Goal: Information Seeking & Learning: Check status

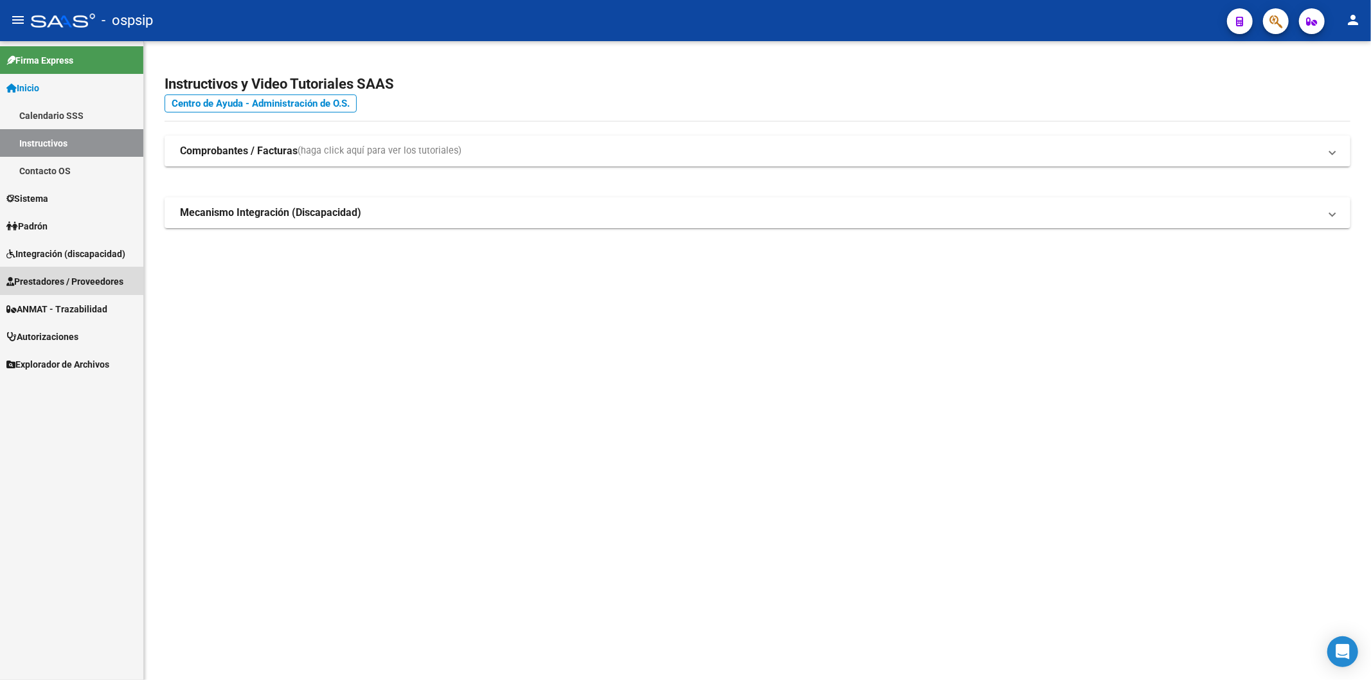
click at [59, 281] on span "Prestadores / Proveedores" at bounding box center [64, 282] width 117 height 14
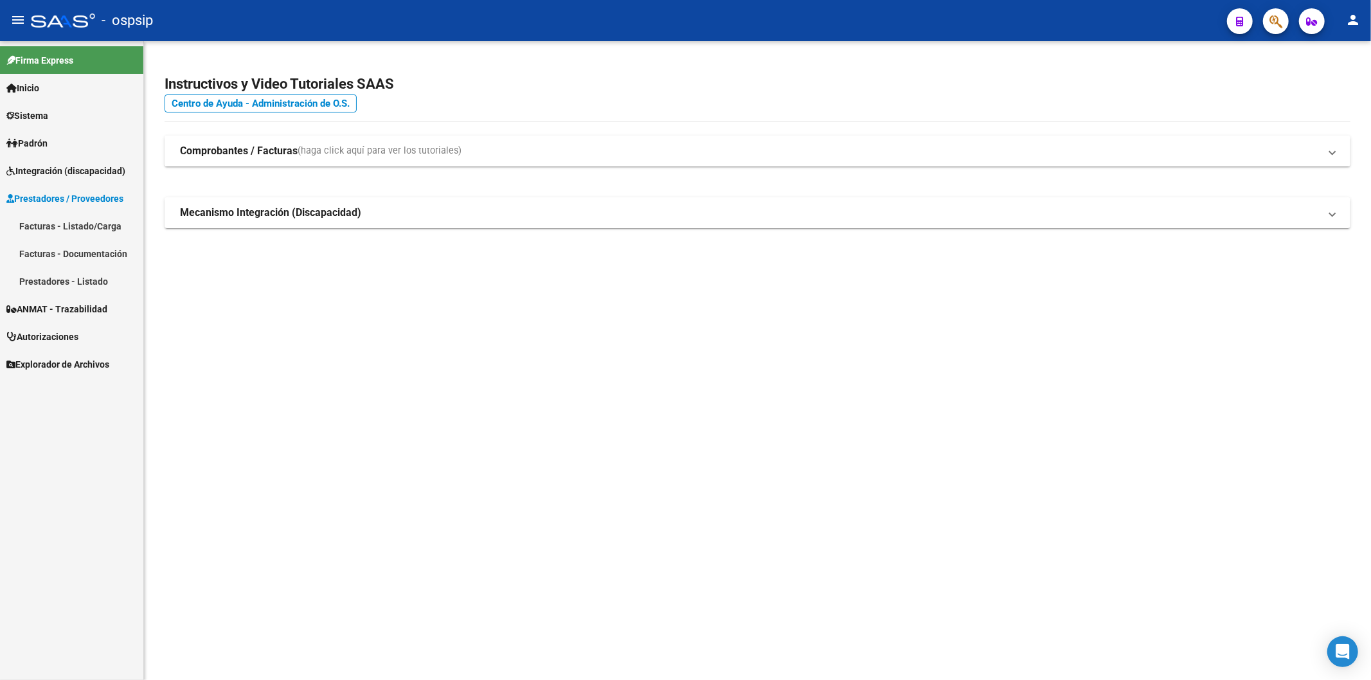
click at [71, 228] on link "Facturas - Listado/Carga" at bounding box center [71, 226] width 143 height 28
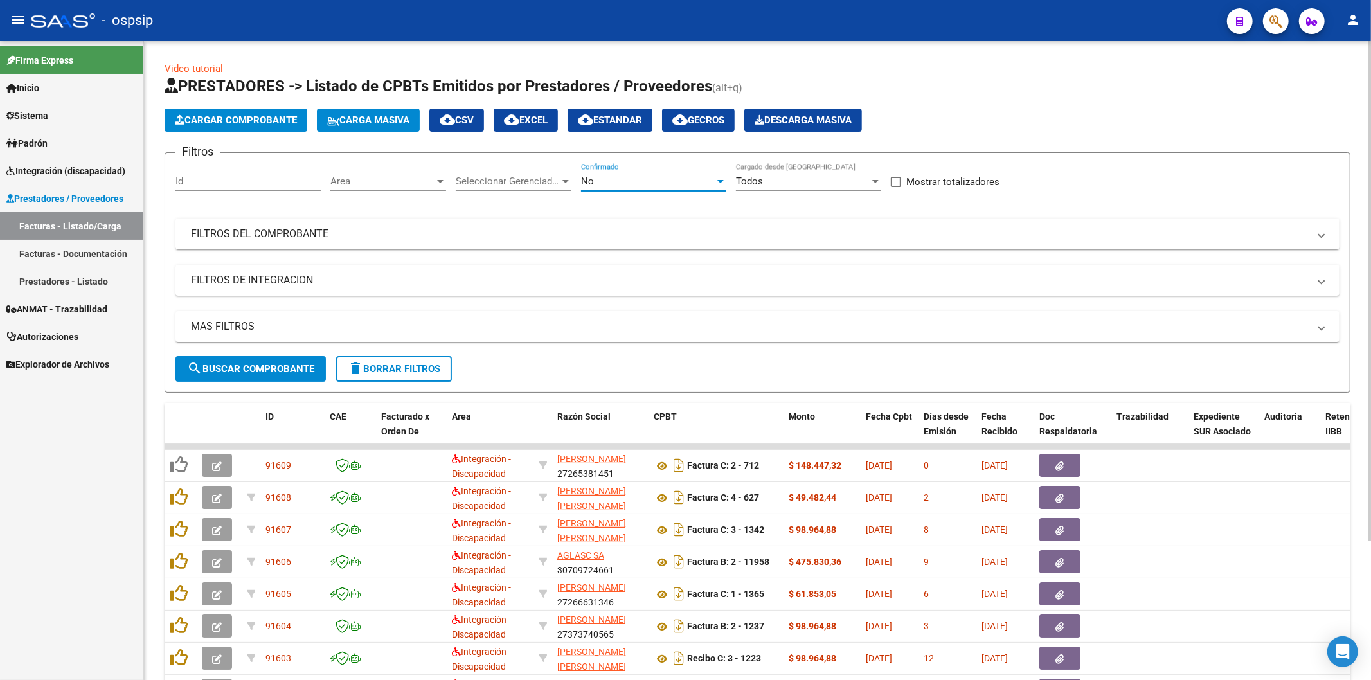
click at [719, 181] on div at bounding box center [721, 181] width 6 height 3
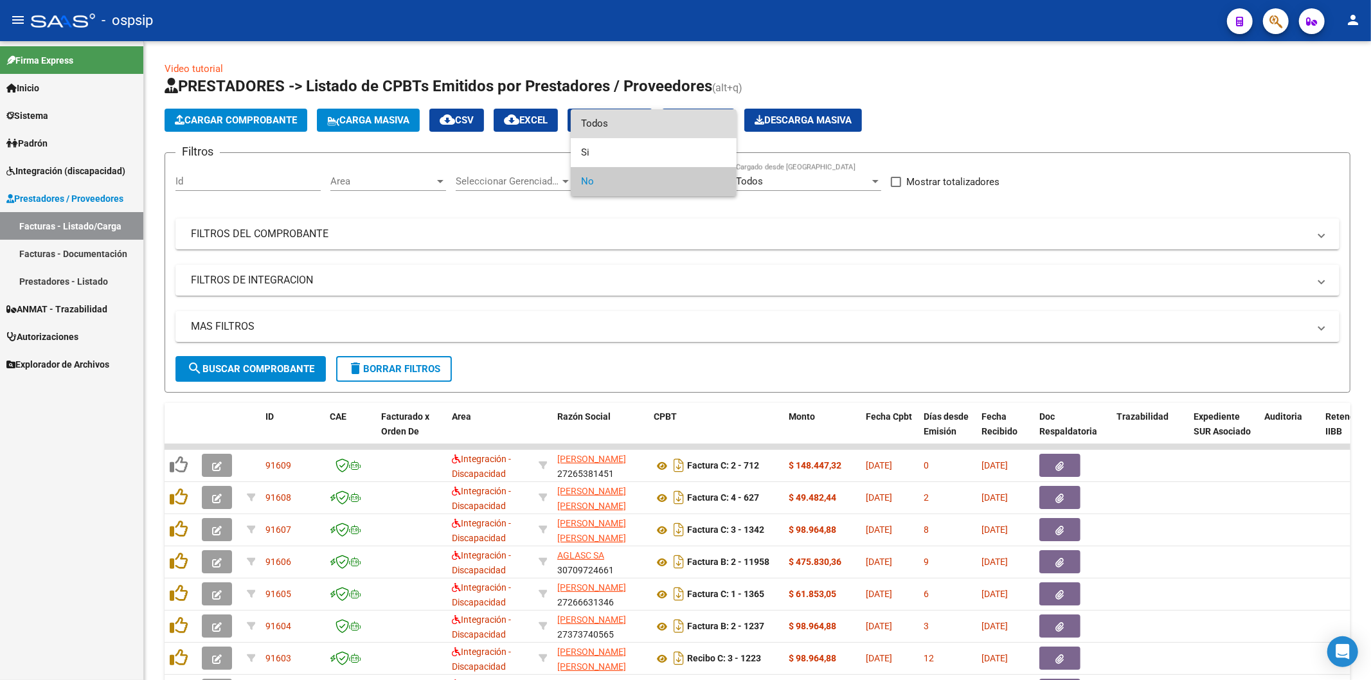
click at [666, 129] on span "Todos" at bounding box center [653, 123] width 145 height 29
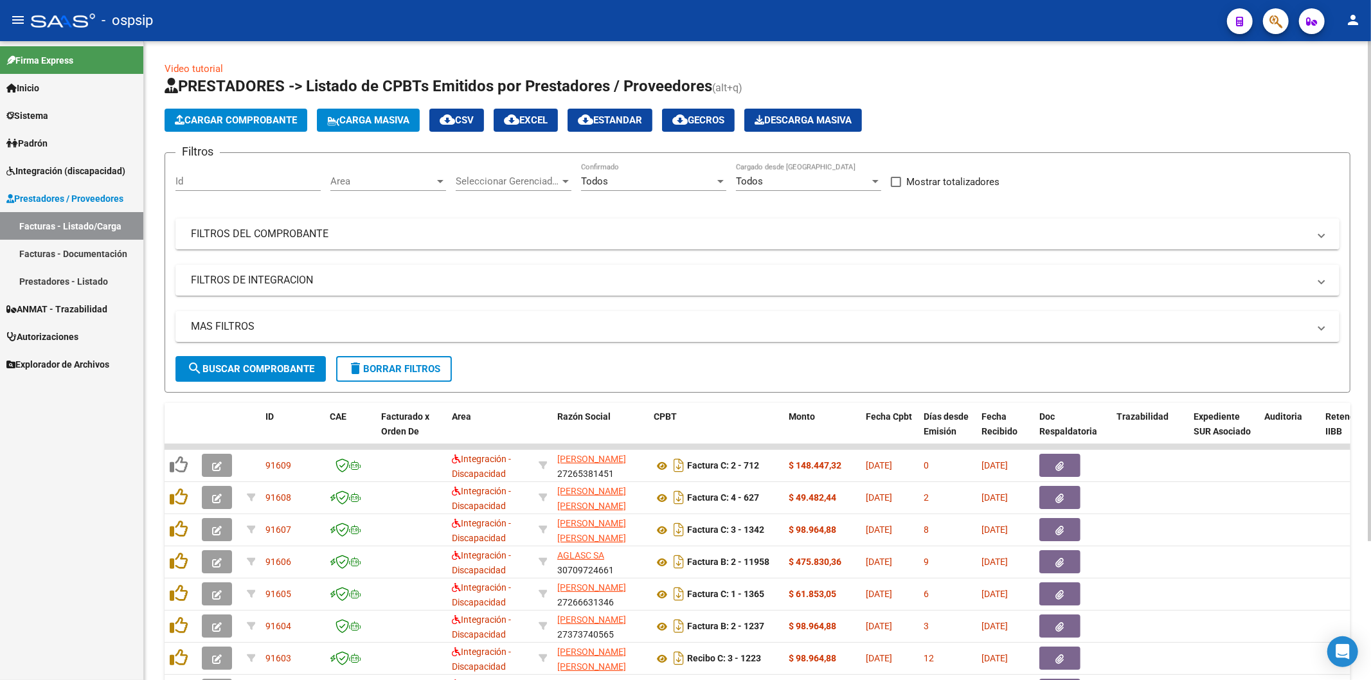
click at [1152, 236] on mat-panel-title "FILTROS DEL COMPROBANTE" at bounding box center [750, 234] width 1118 height 14
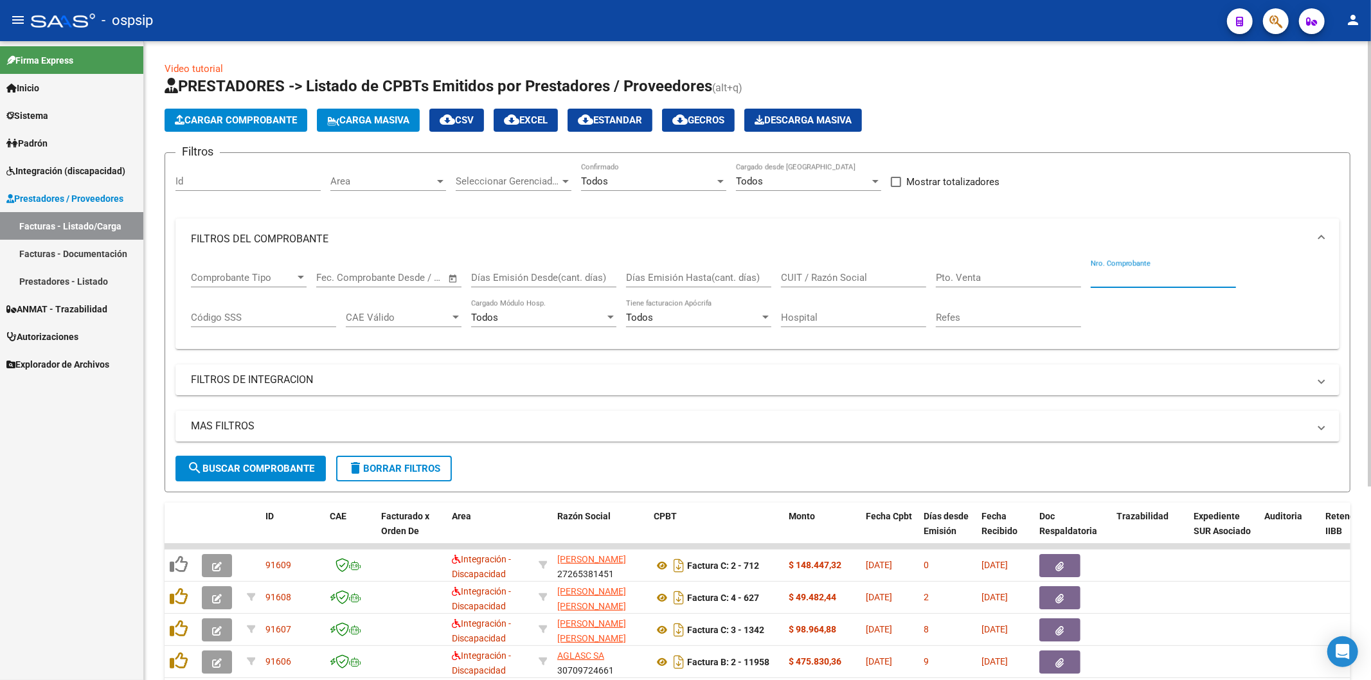
click at [1132, 273] on input "Nro. Comprobante" at bounding box center [1163, 278] width 145 height 12
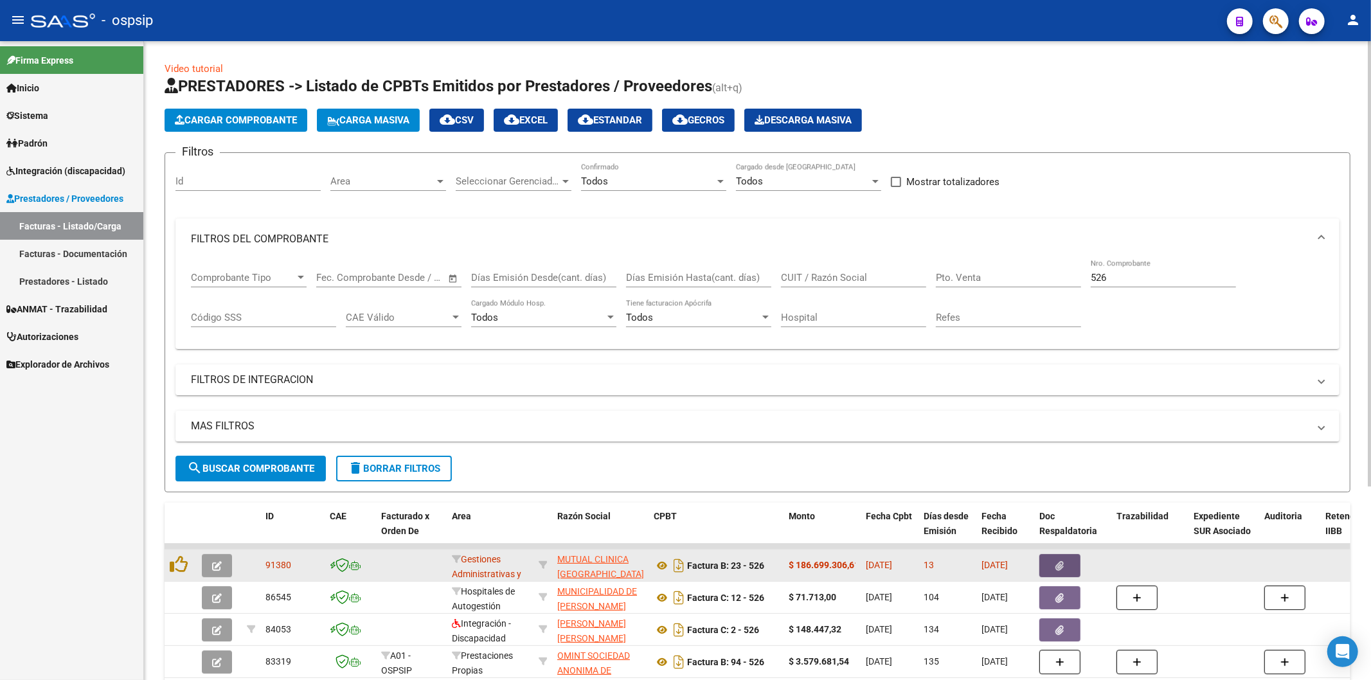
click at [1056, 560] on span "button" at bounding box center [1060, 566] width 8 height 12
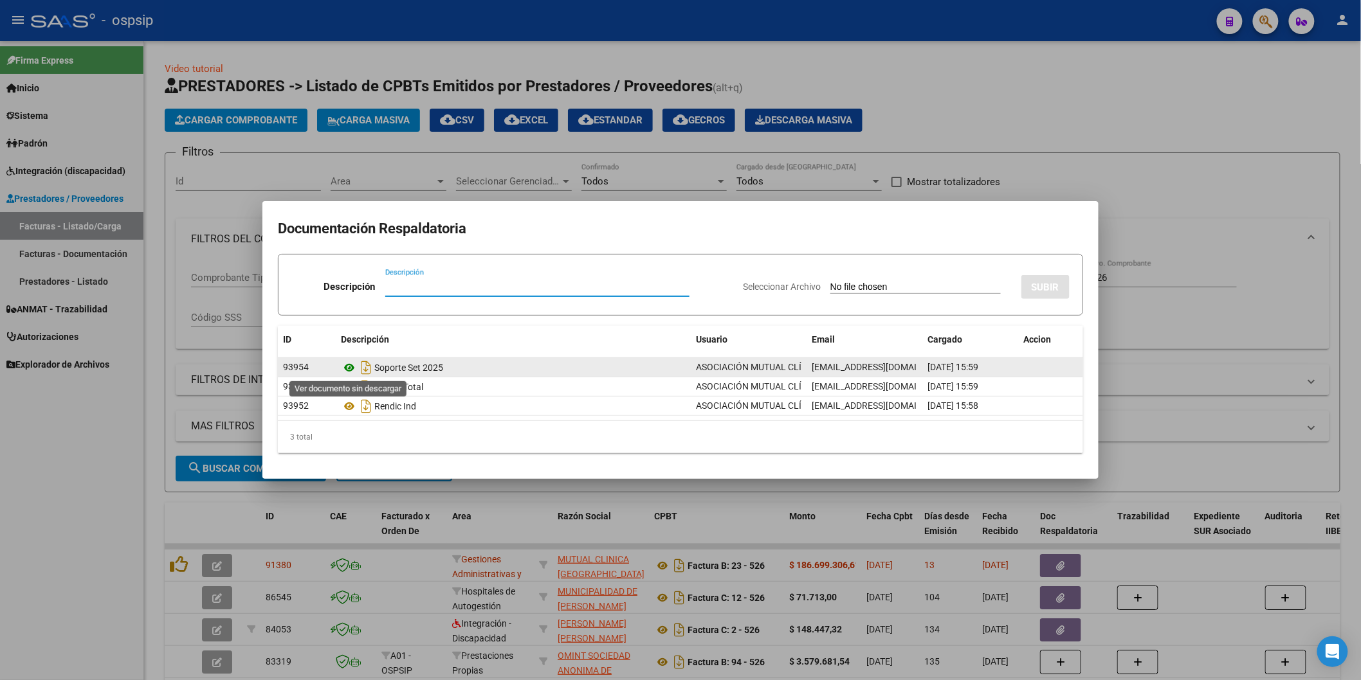
click at [348, 365] on icon at bounding box center [349, 367] width 17 height 15
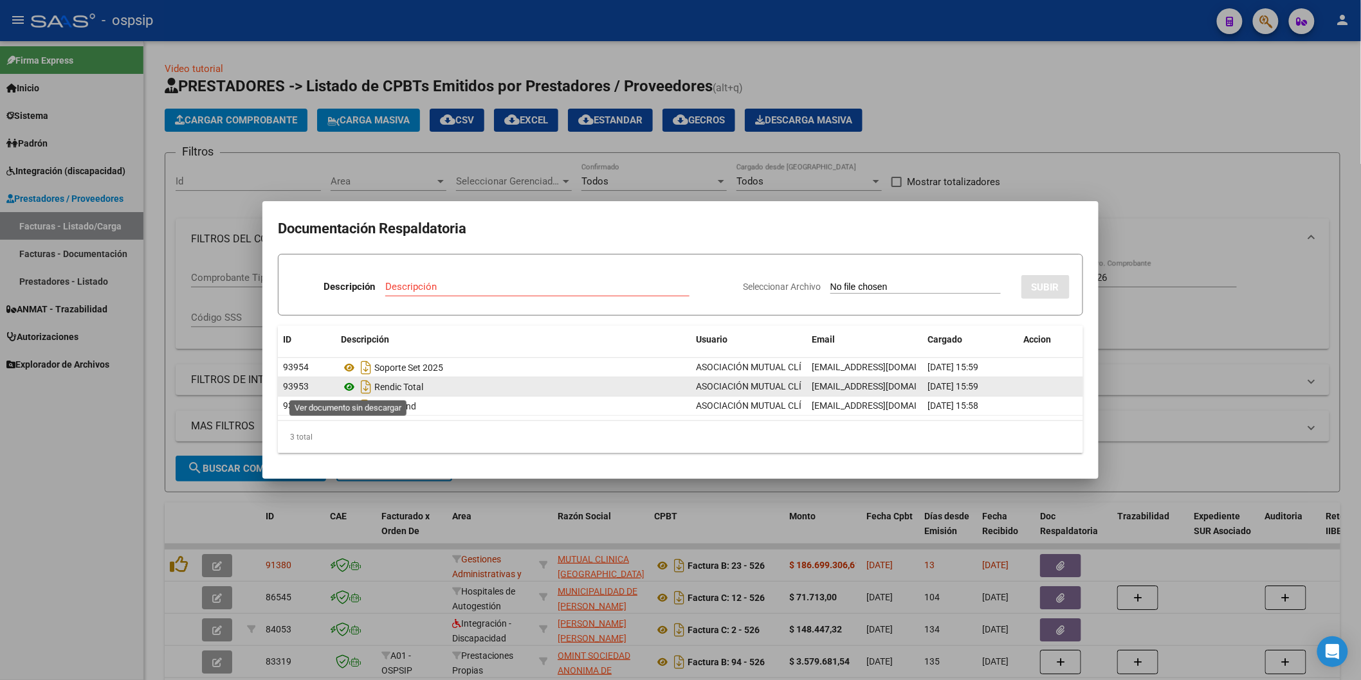
click at [350, 384] on icon at bounding box center [349, 386] width 17 height 15
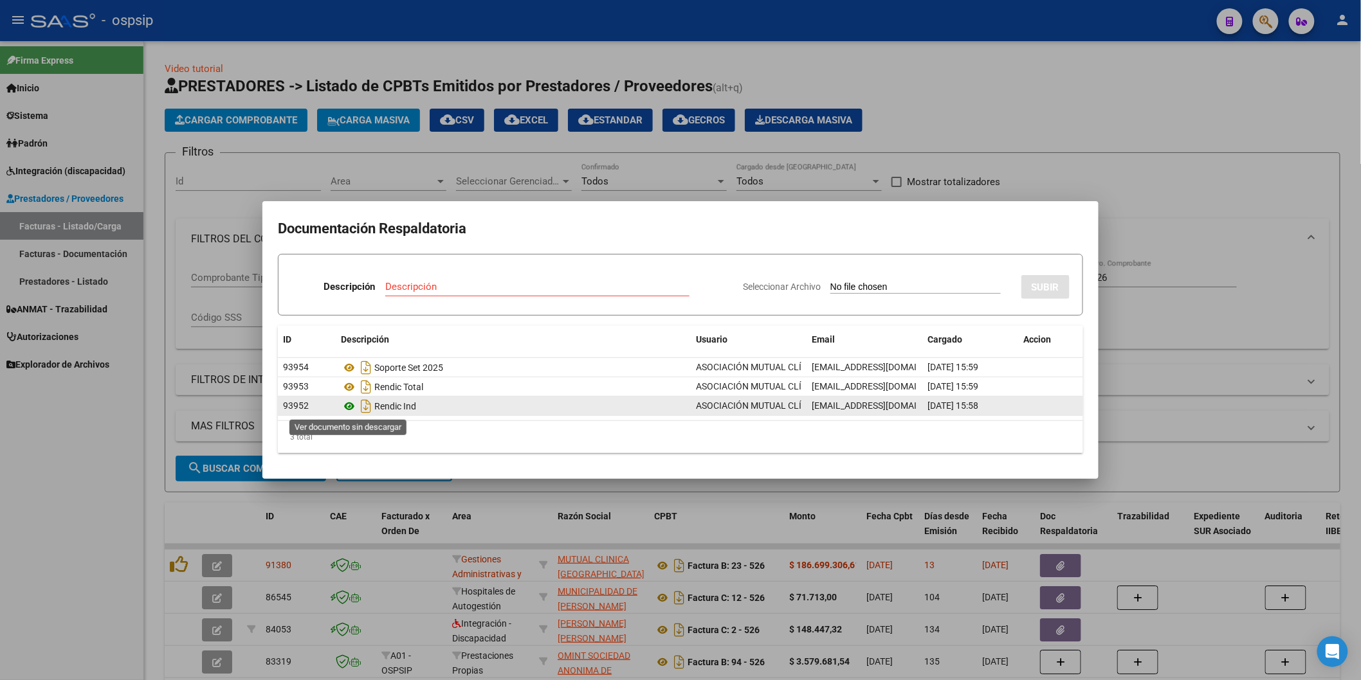
click at [349, 406] on icon at bounding box center [349, 406] width 17 height 15
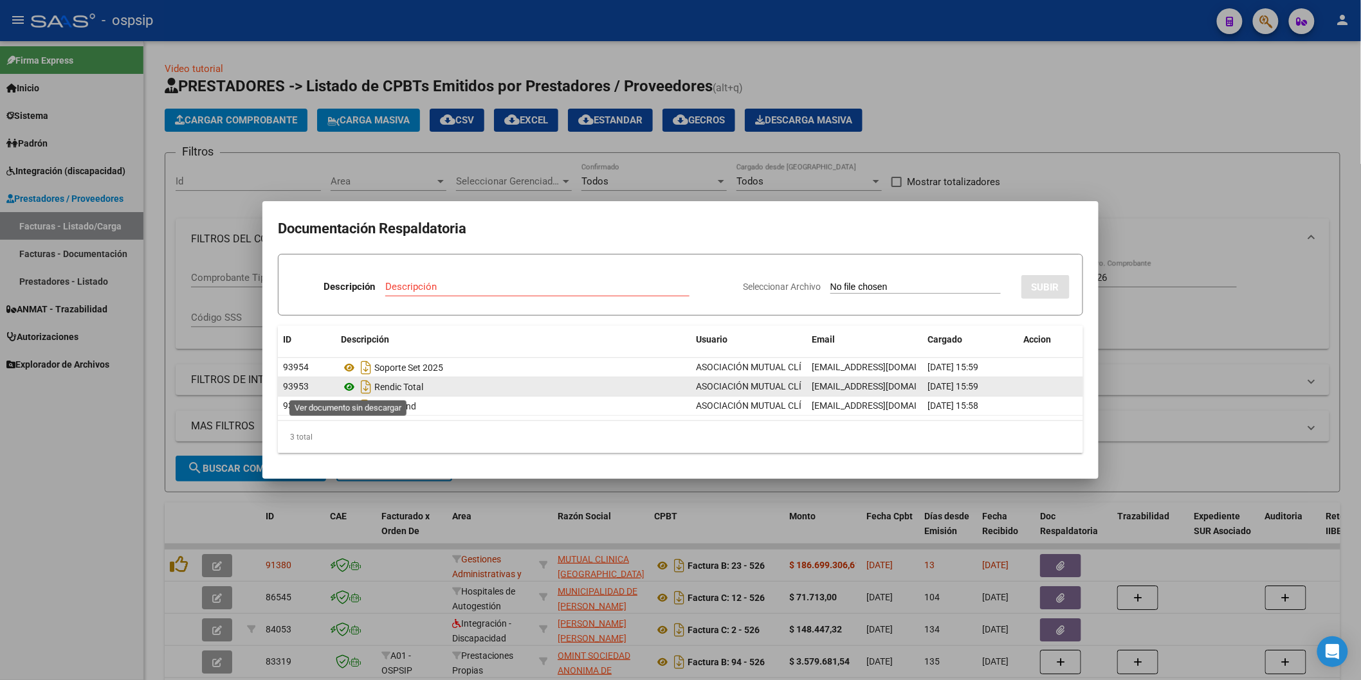
click at [348, 386] on icon at bounding box center [349, 386] width 17 height 15
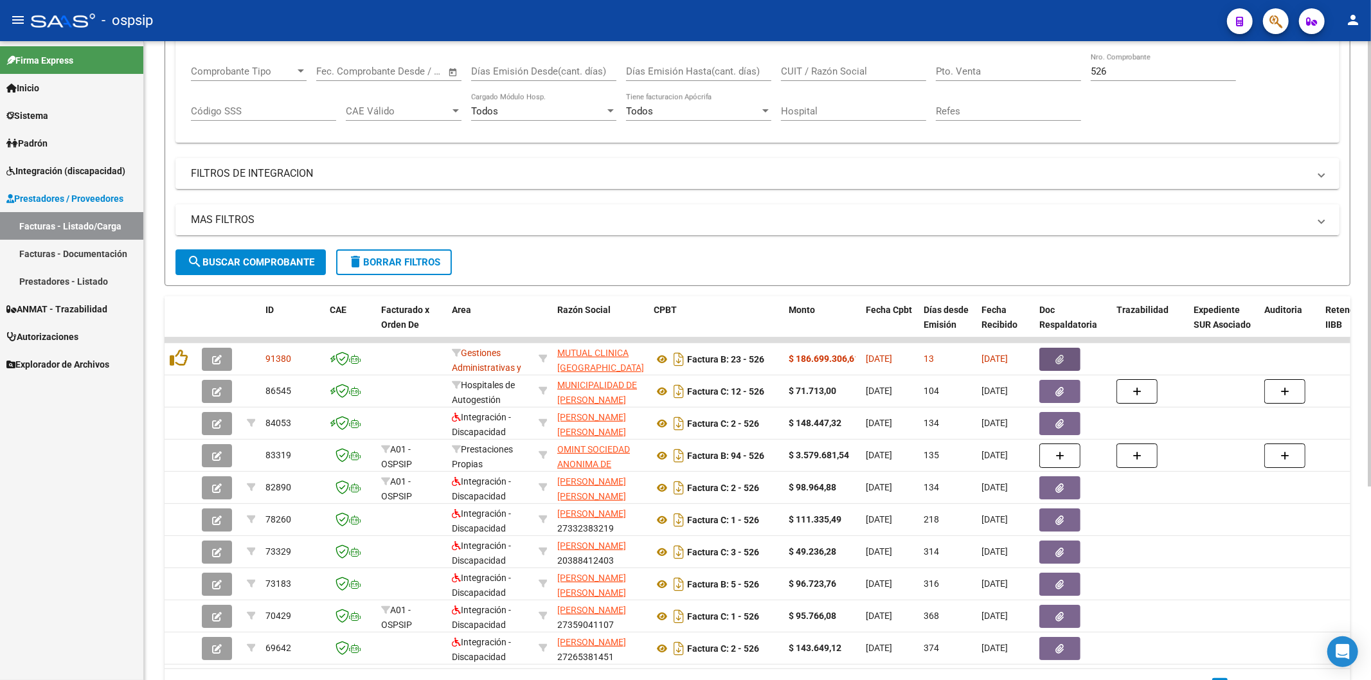
scroll to position [214, 0]
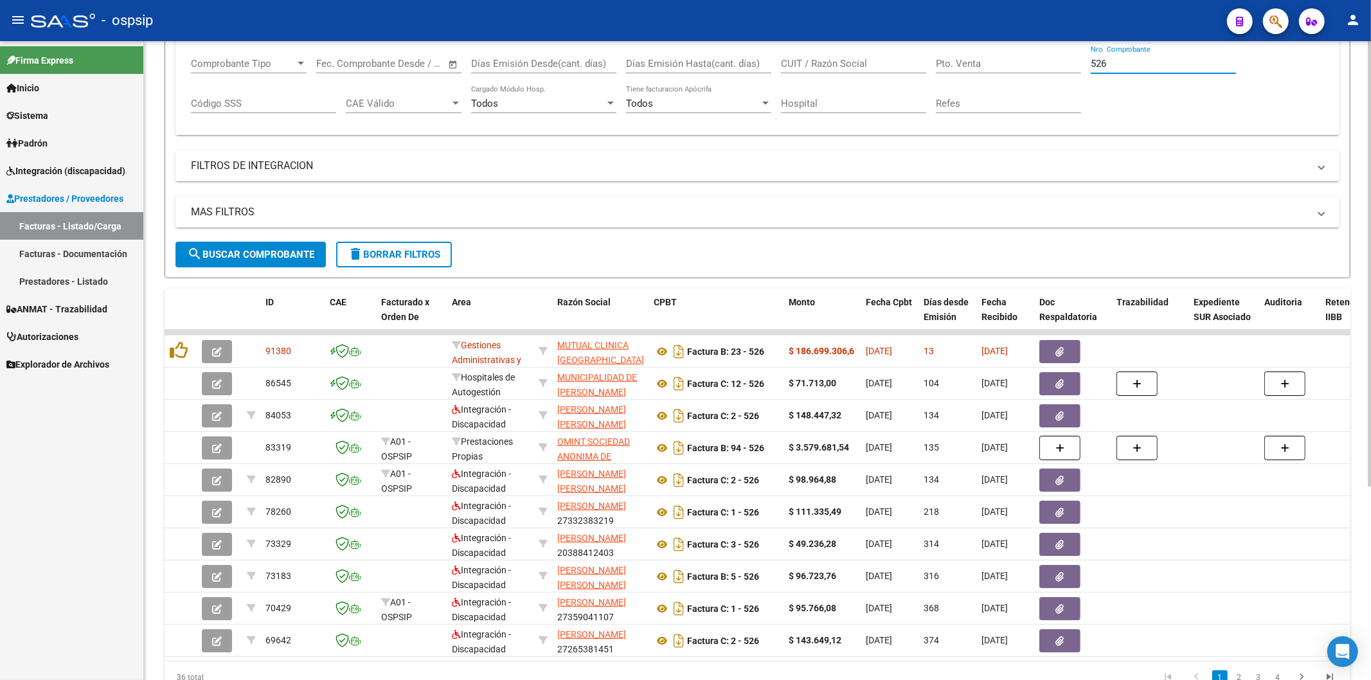
click at [1153, 64] on input "526" at bounding box center [1163, 64] width 145 height 12
type input "5"
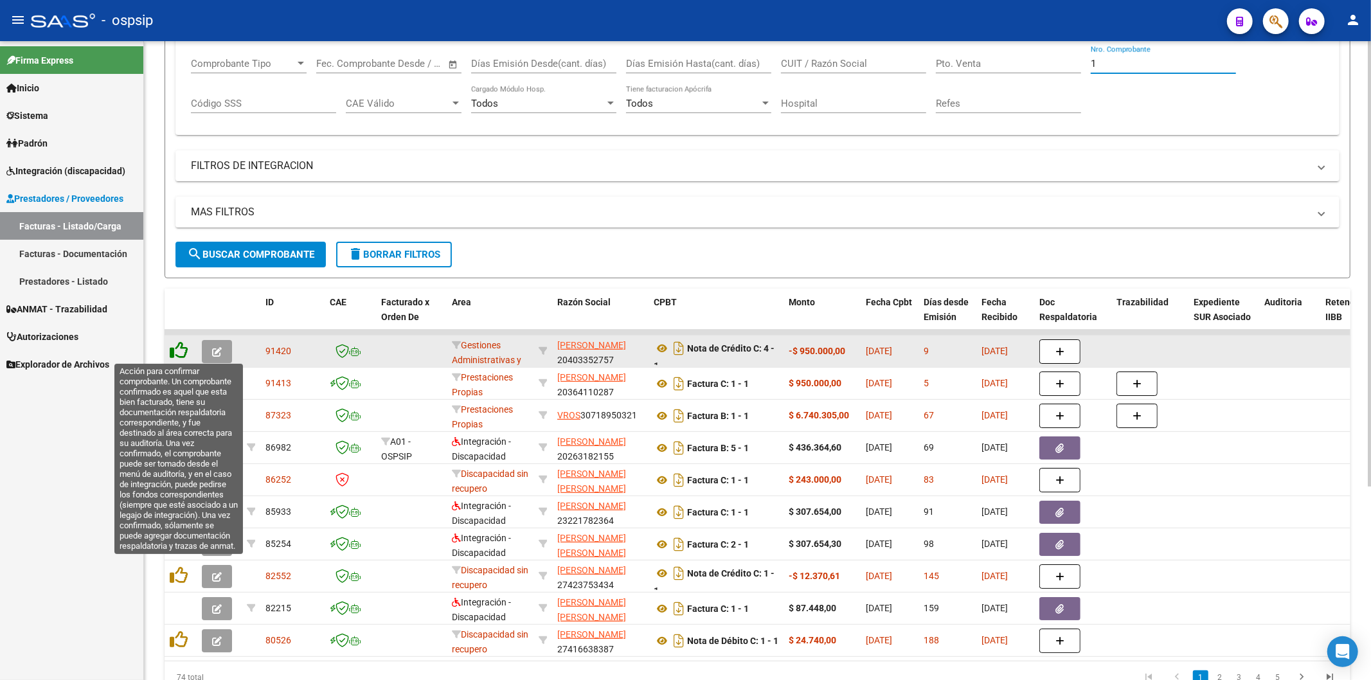
type input "1"
click at [176, 348] on icon at bounding box center [179, 350] width 18 height 18
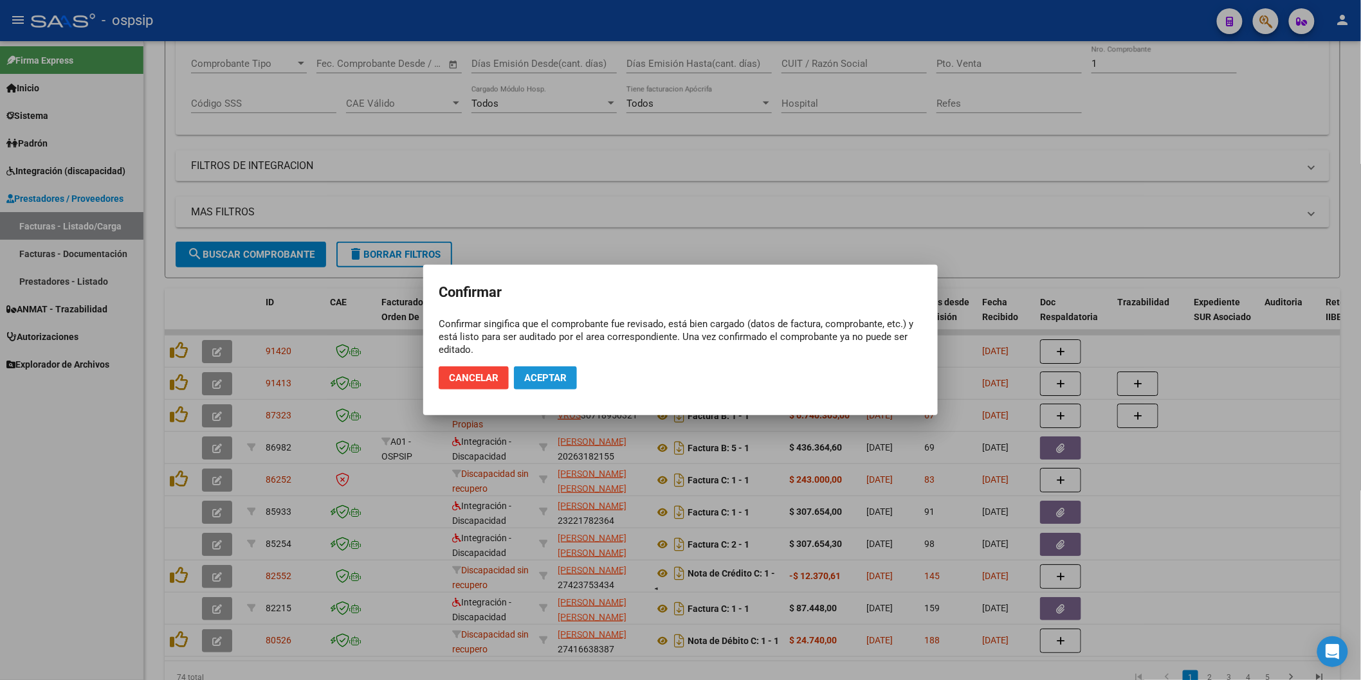
click at [568, 378] on button "Aceptar" at bounding box center [545, 377] width 63 height 23
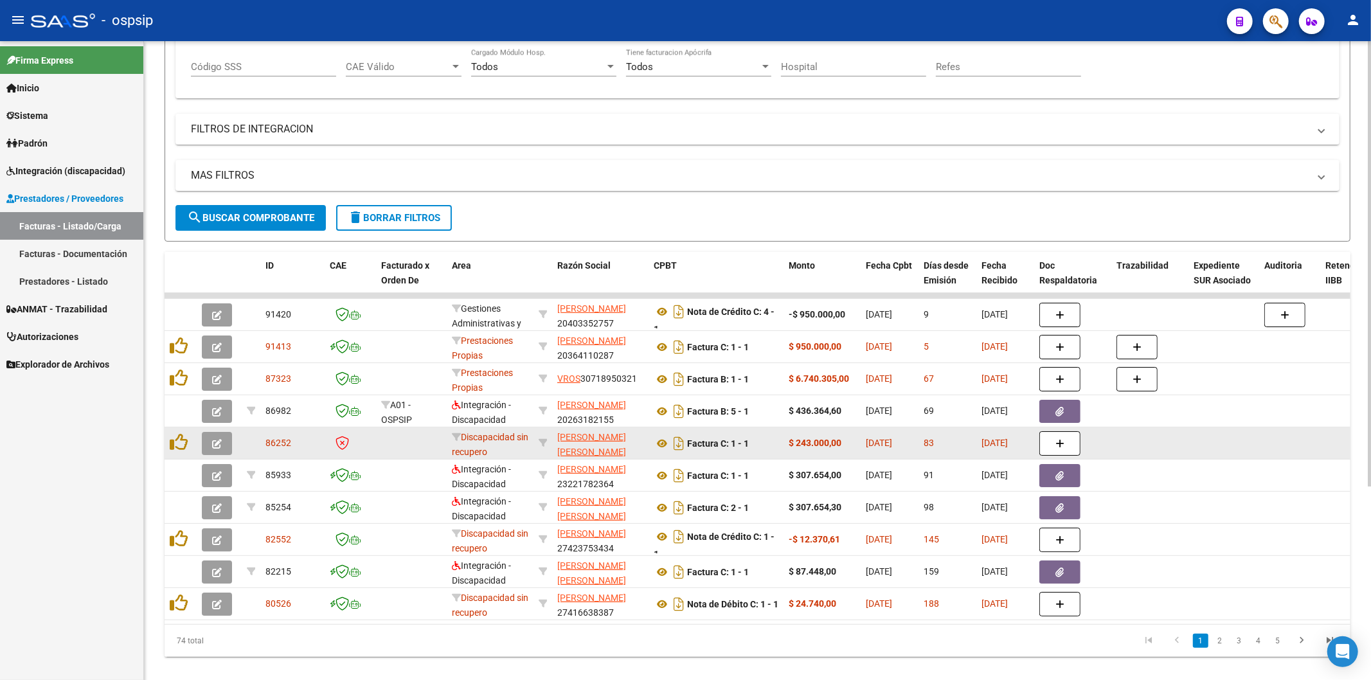
scroll to position [279, 0]
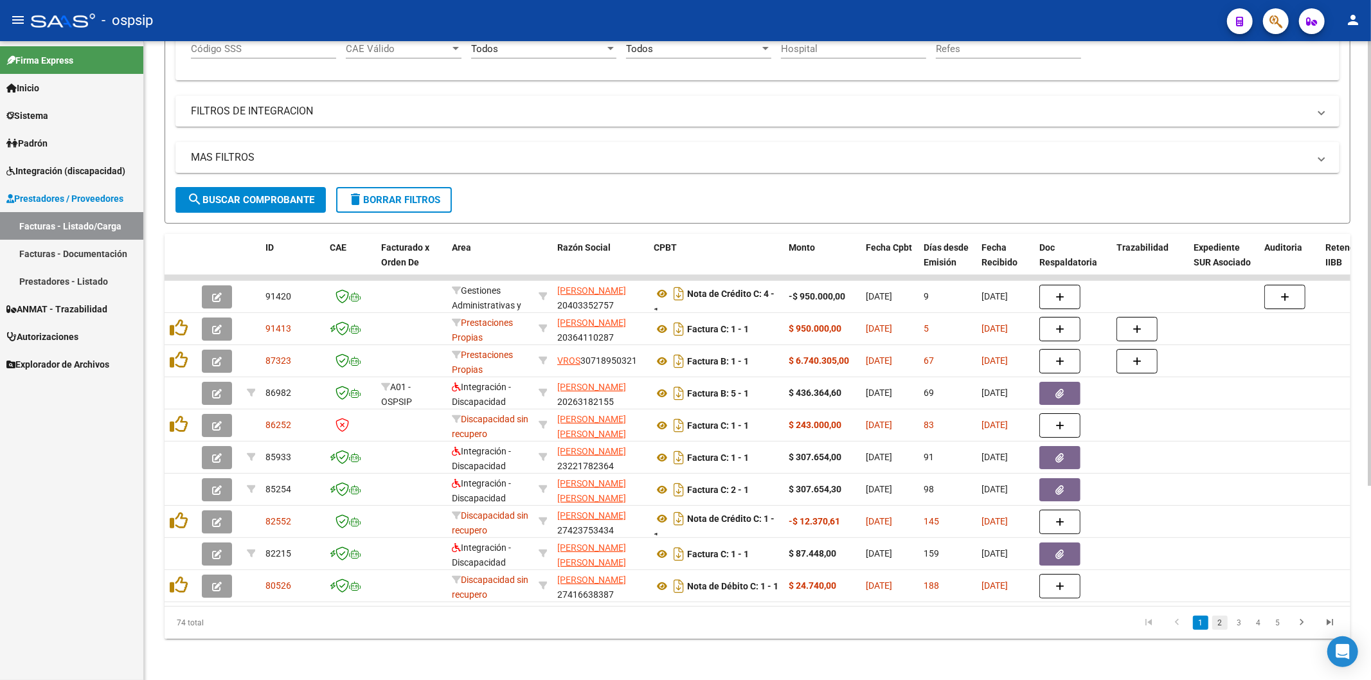
click at [1224, 625] on link "2" at bounding box center [1220, 623] width 15 height 14
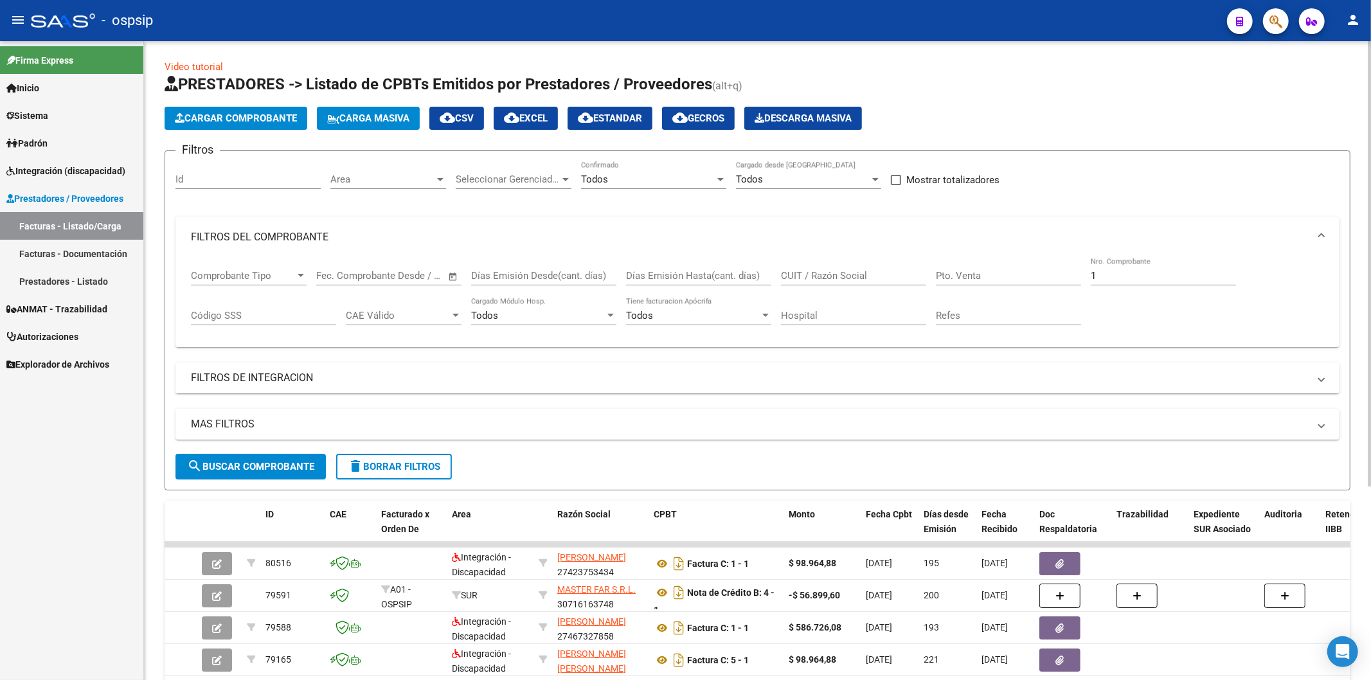
scroll to position [0, 0]
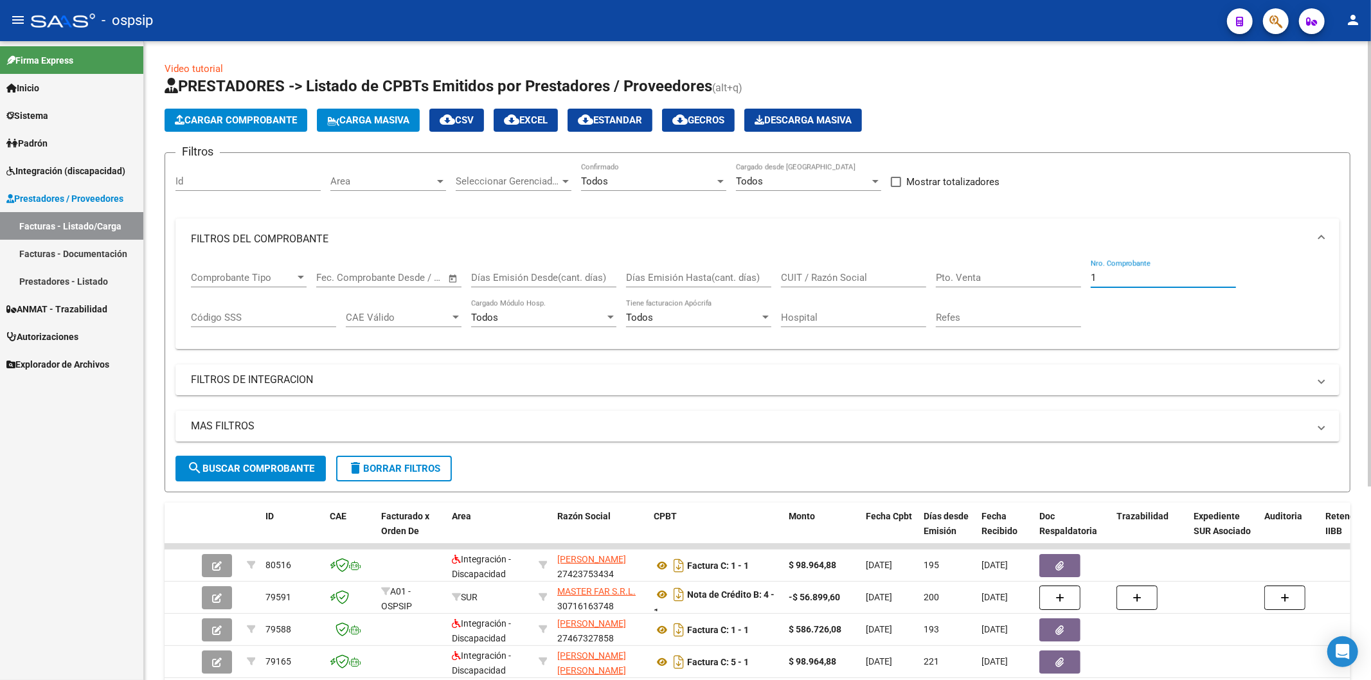
click at [1152, 276] on input "1" at bounding box center [1163, 278] width 145 height 12
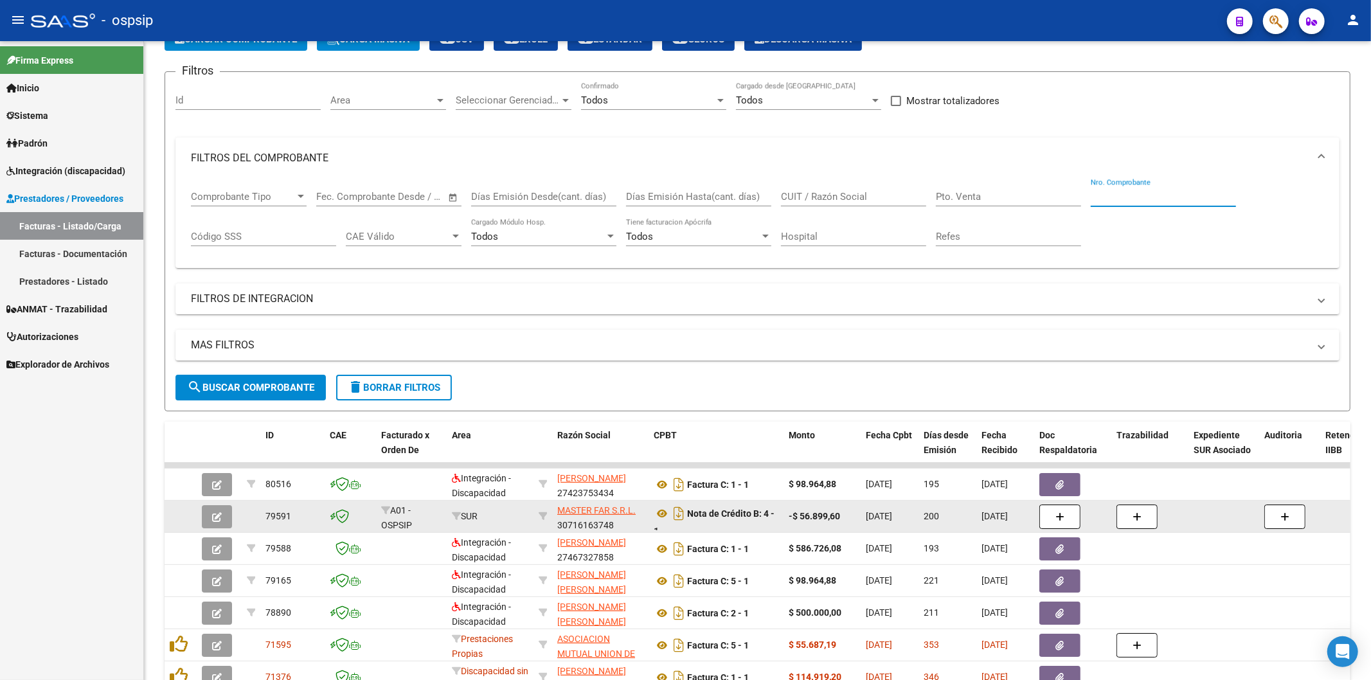
scroll to position [279, 0]
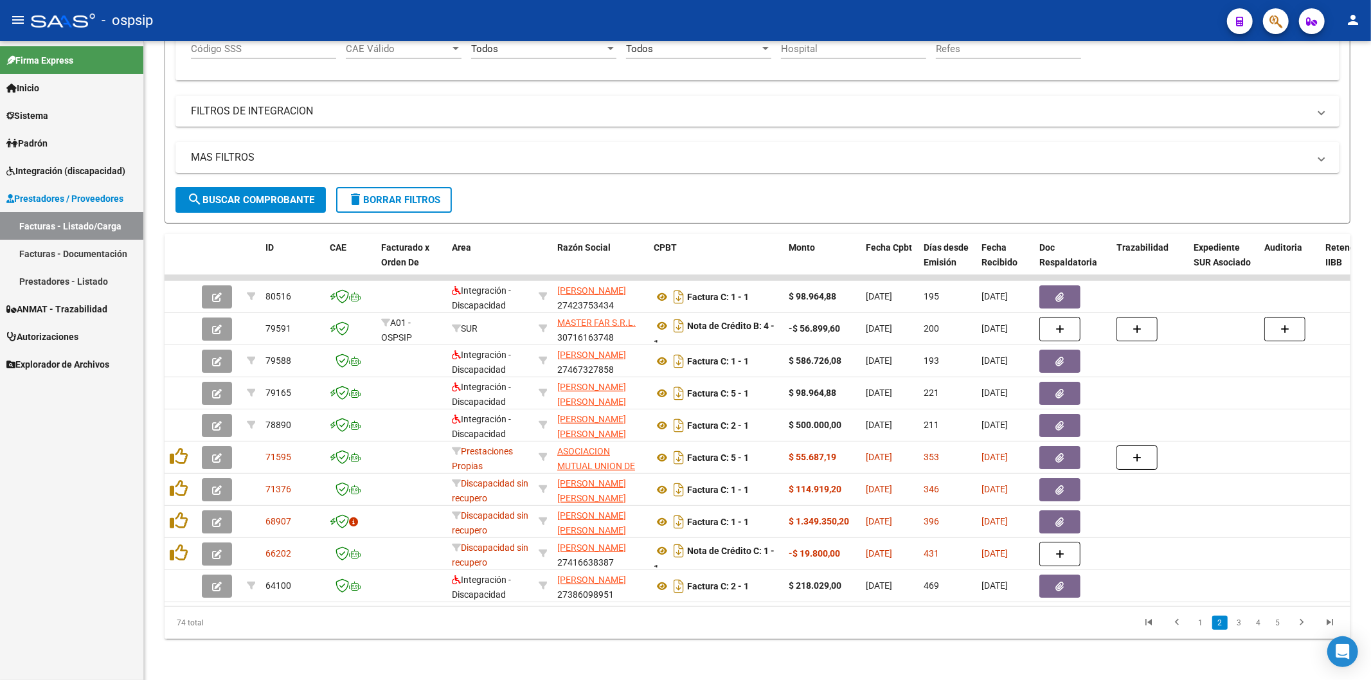
click at [270, 194] on span "search Buscar Comprobante" at bounding box center [250, 200] width 127 height 12
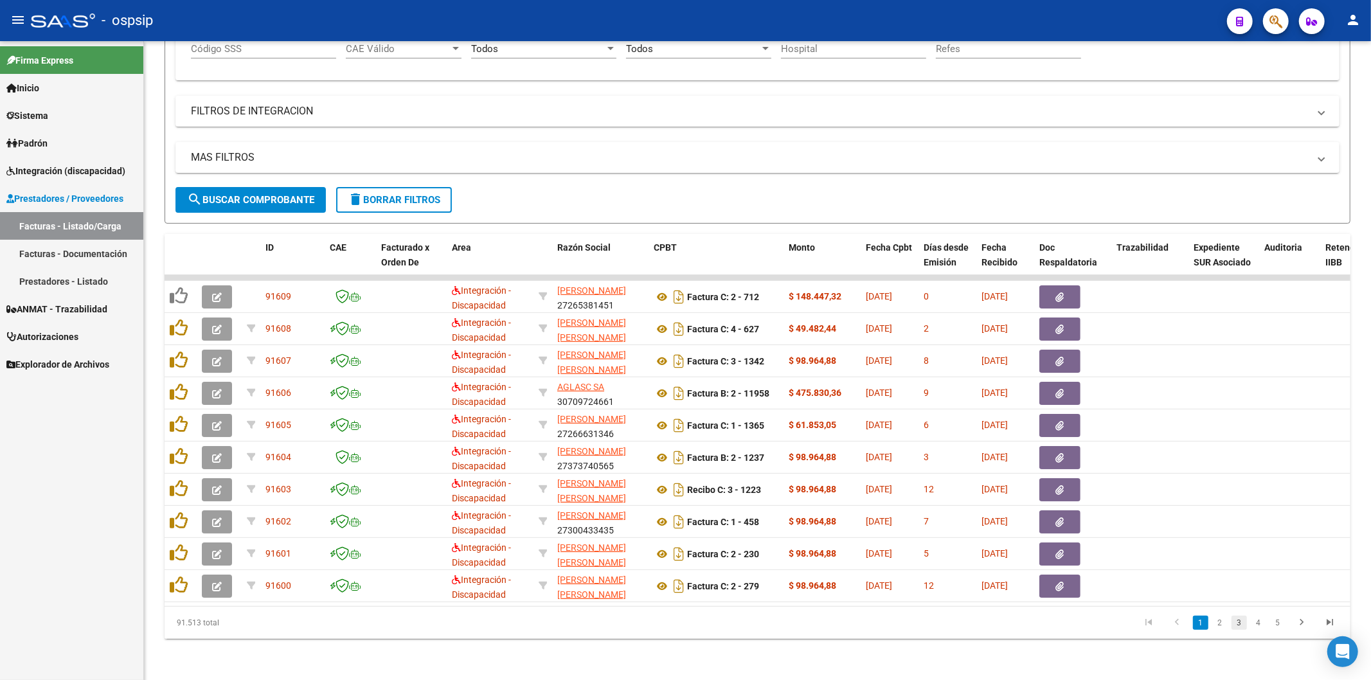
click at [1235, 626] on link "3" at bounding box center [1239, 623] width 15 height 14
click at [1261, 622] on link "4" at bounding box center [1258, 623] width 15 height 14
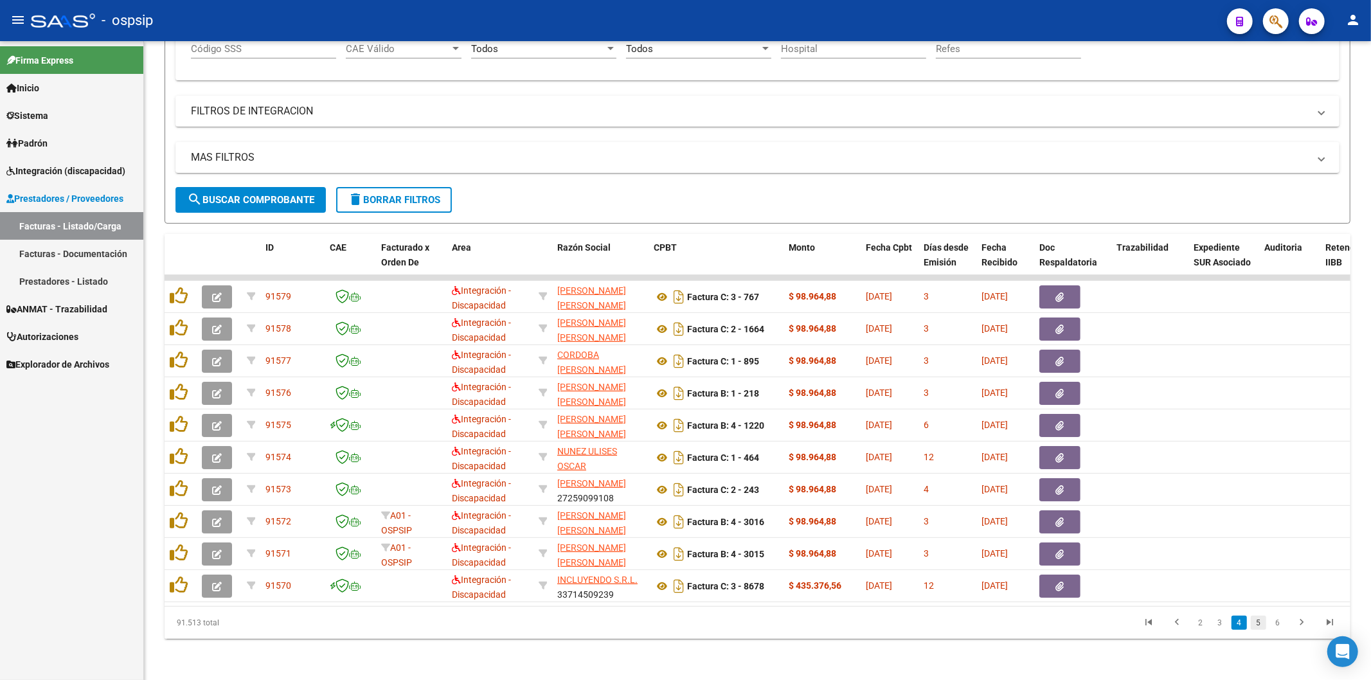
click at [1261, 624] on link "5" at bounding box center [1258, 623] width 15 height 14
click at [1261, 624] on link "6" at bounding box center [1258, 623] width 15 height 14
click at [1261, 624] on link "7" at bounding box center [1258, 623] width 15 height 14
click at [1261, 624] on link "8" at bounding box center [1258, 623] width 15 height 14
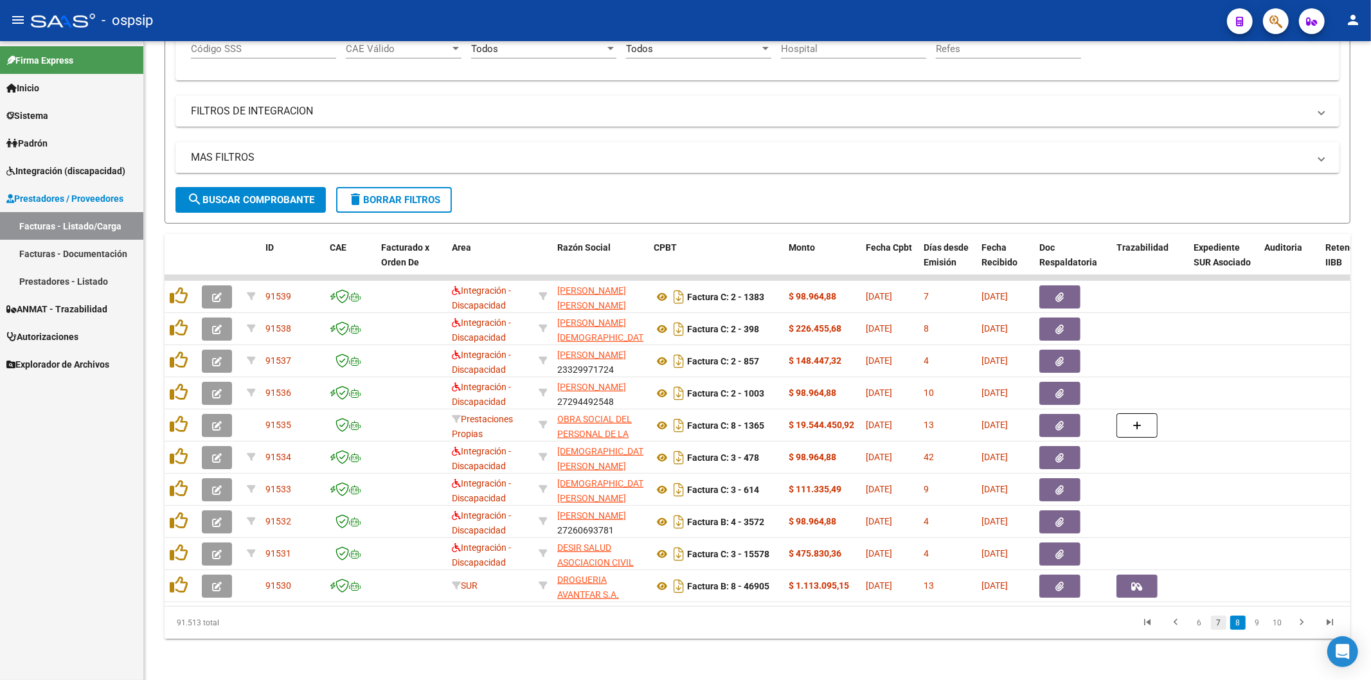
click at [1219, 624] on link "7" at bounding box center [1218, 623] width 15 height 14
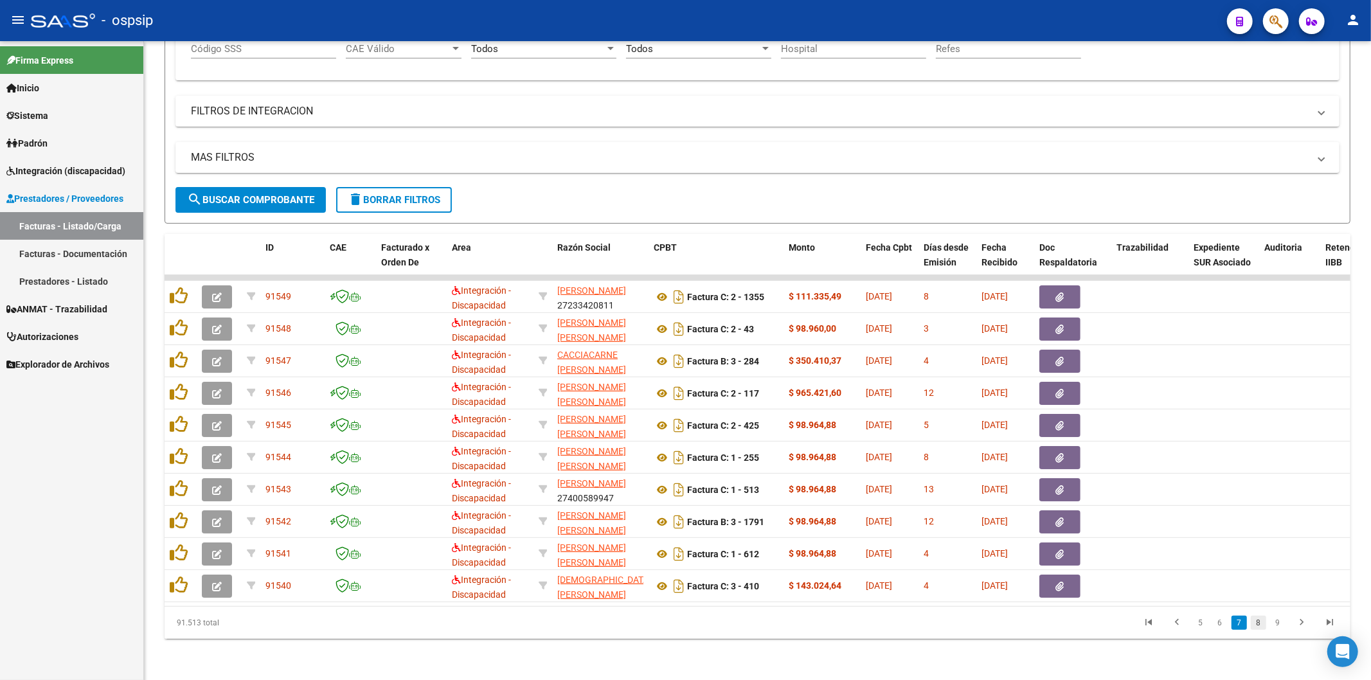
click at [1260, 622] on link "8" at bounding box center [1258, 623] width 15 height 14
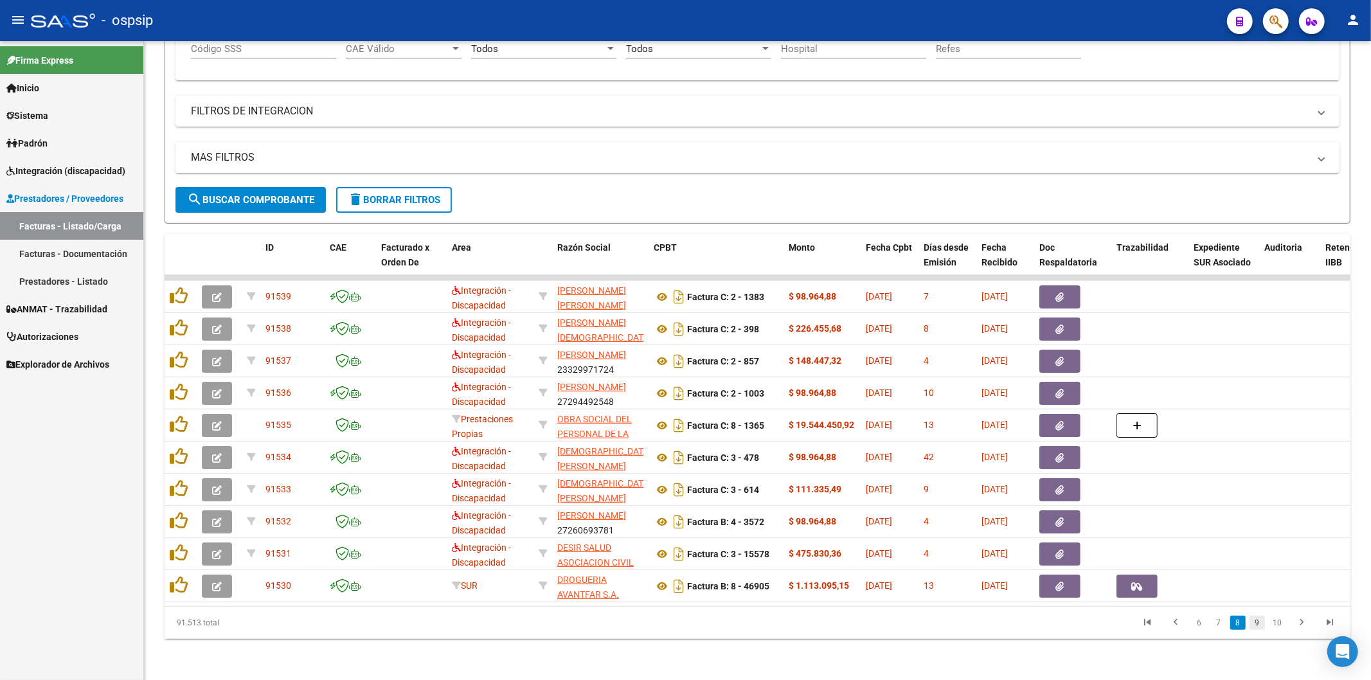
click at [1258, 622] on link "9" at bounding box center [1257, 623] width 15 height 14
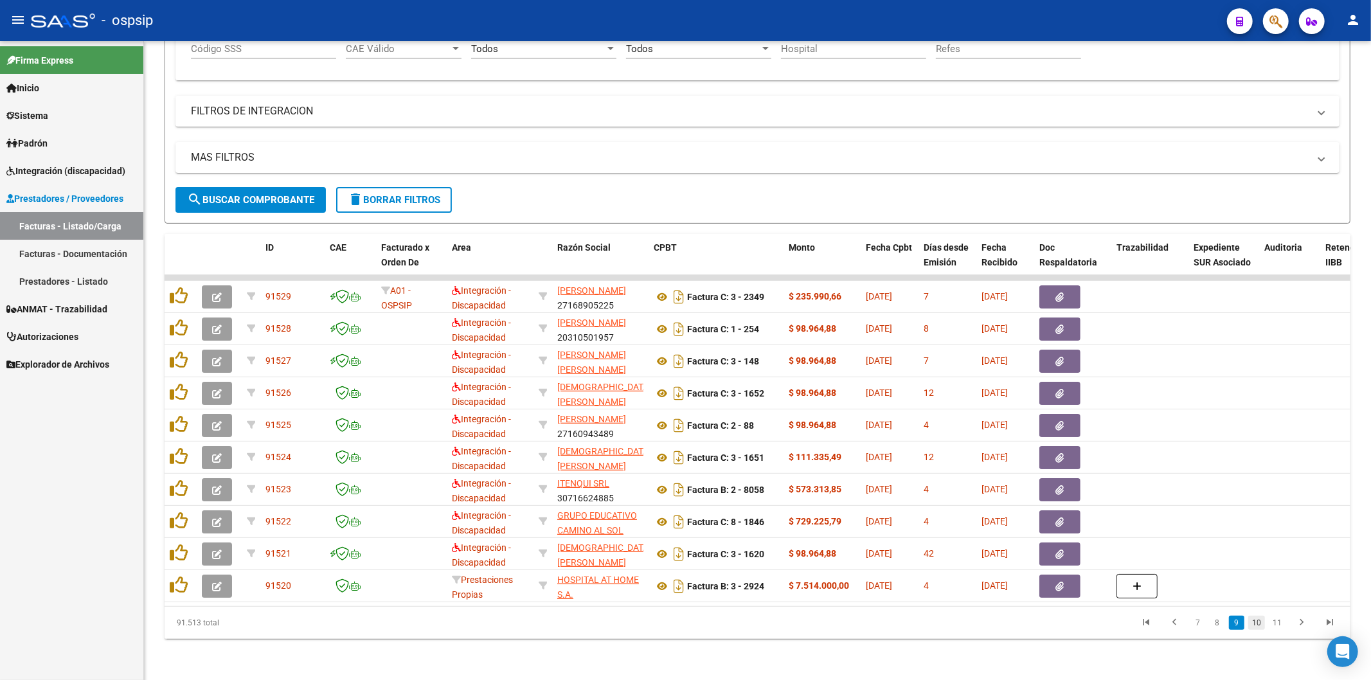
click at [1258, 624] on link "10" at bounding box center [1257, 623] width 17 height 14
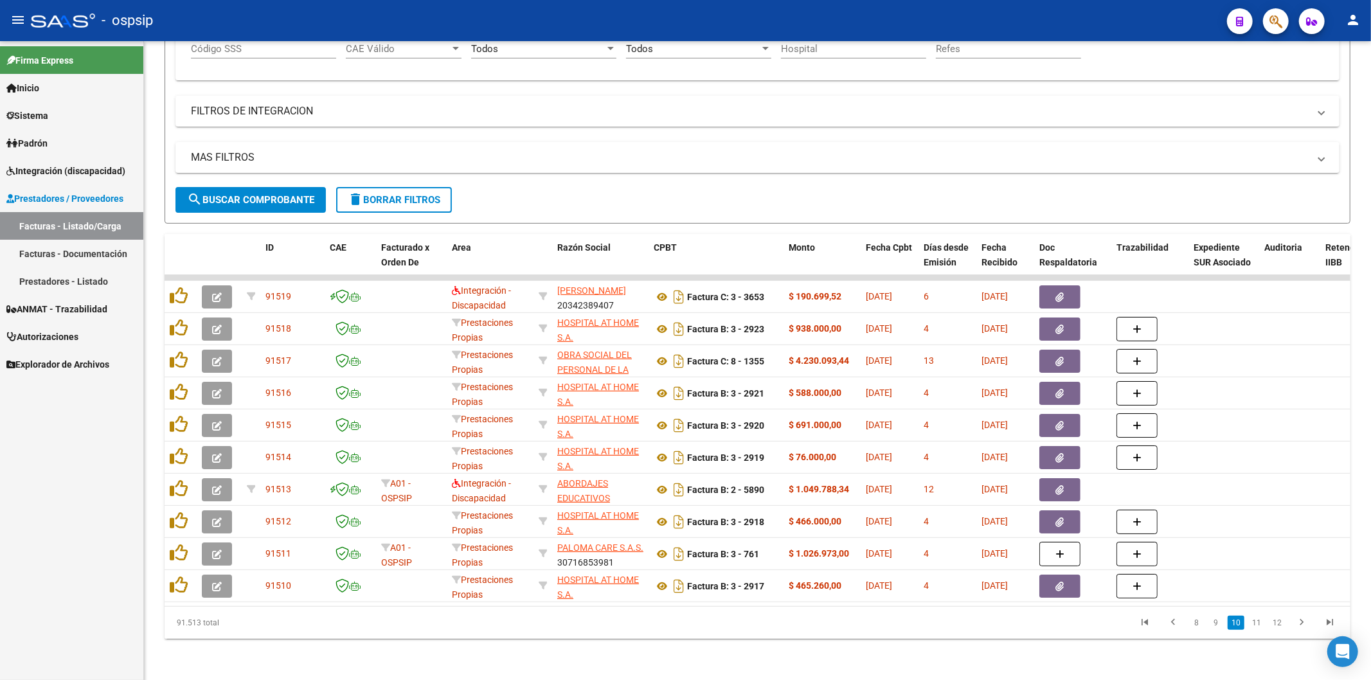
click at [1258, 624] on link "11" at bounding box center [1257, 623] width 17 height 14
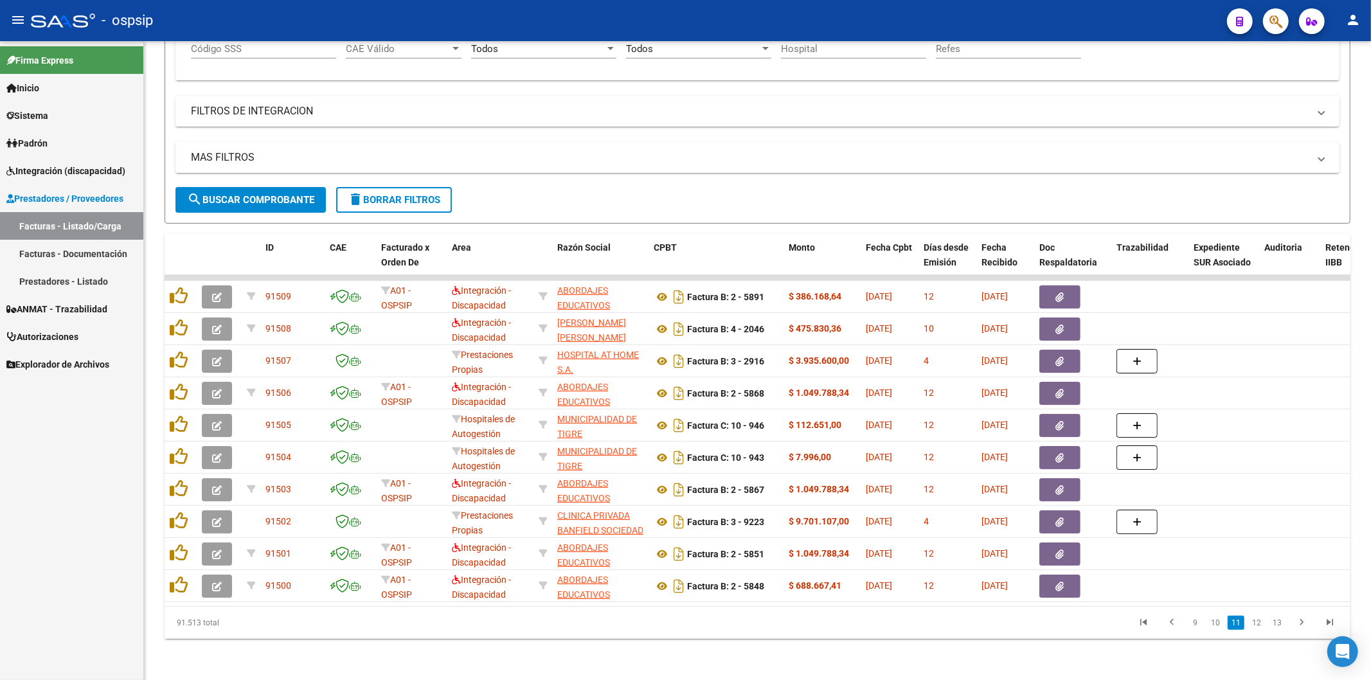
click at [1258, 624] on link "12" at bounding box center [1257, 623] width 17 height 14
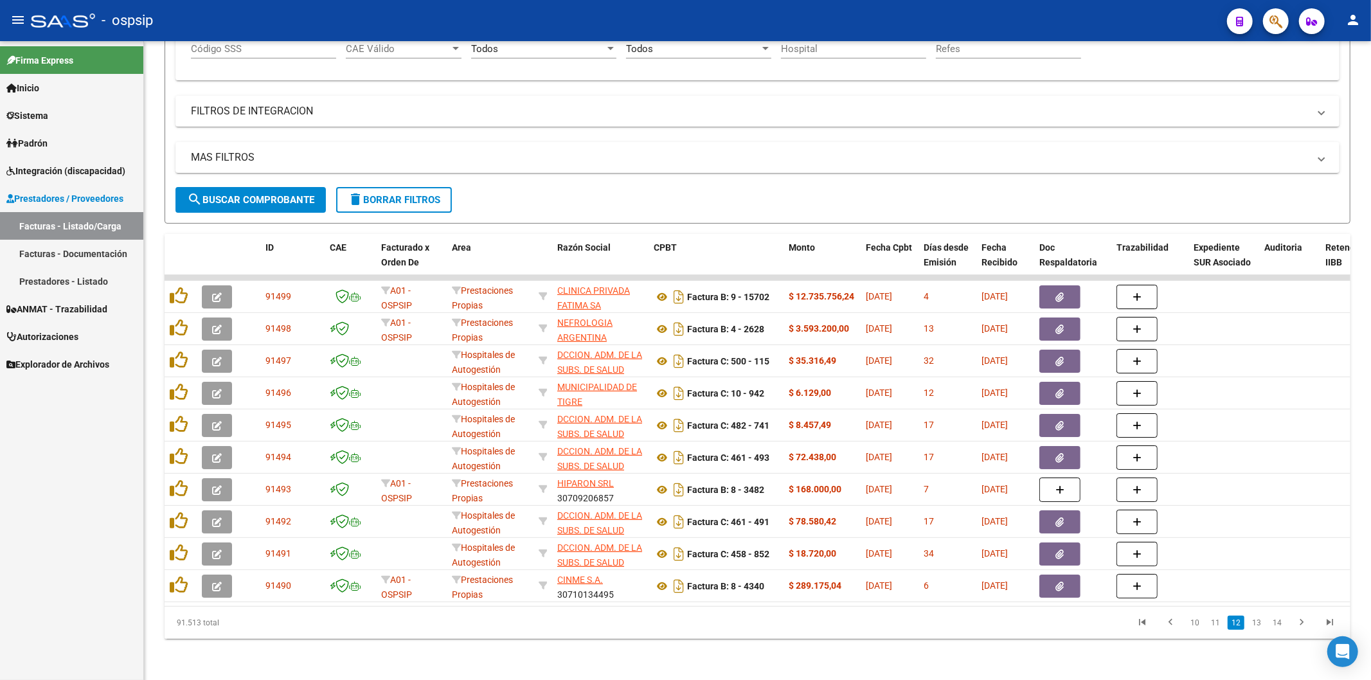
click at [1258, 624] on link "13" at bounding box center [1257, 623] width 17 height 14
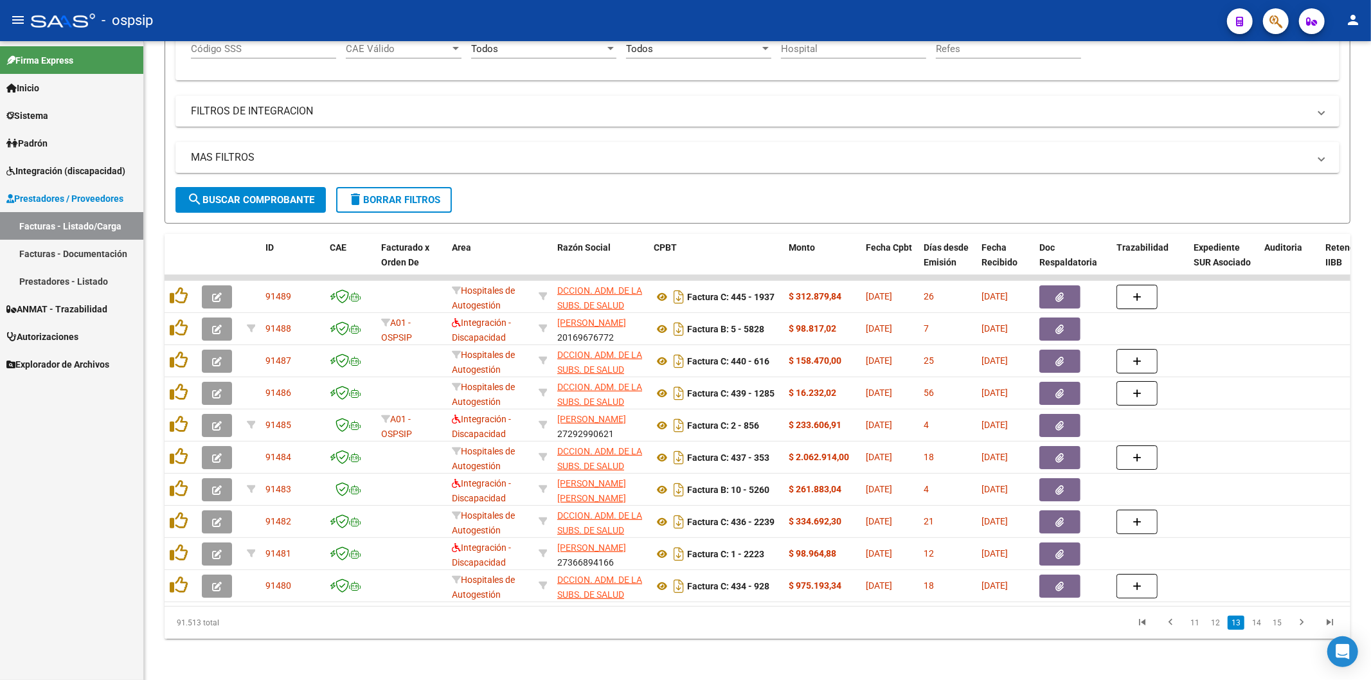
click at [1258, 624] on link "14" at bounding box center [1257, 623] width 17 height 14
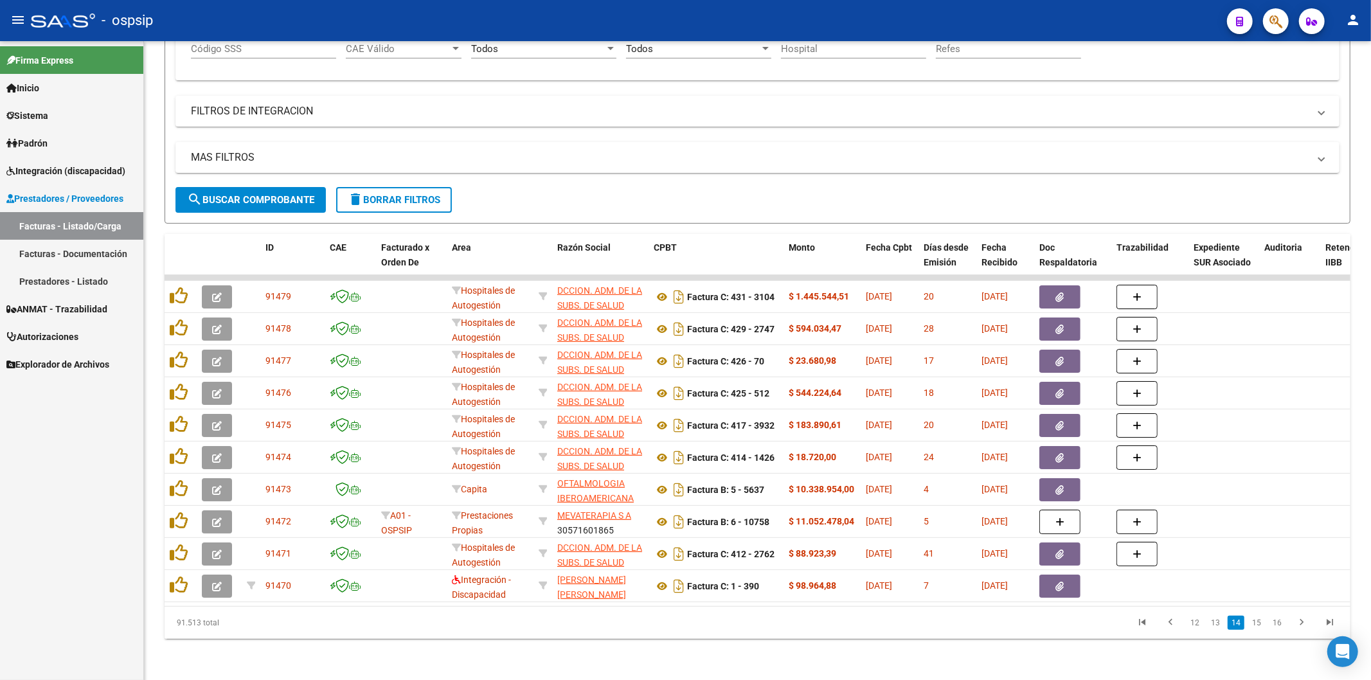
click at [1258, 624] on link "15" at bounding box center [1257, 623] width 17 height 14
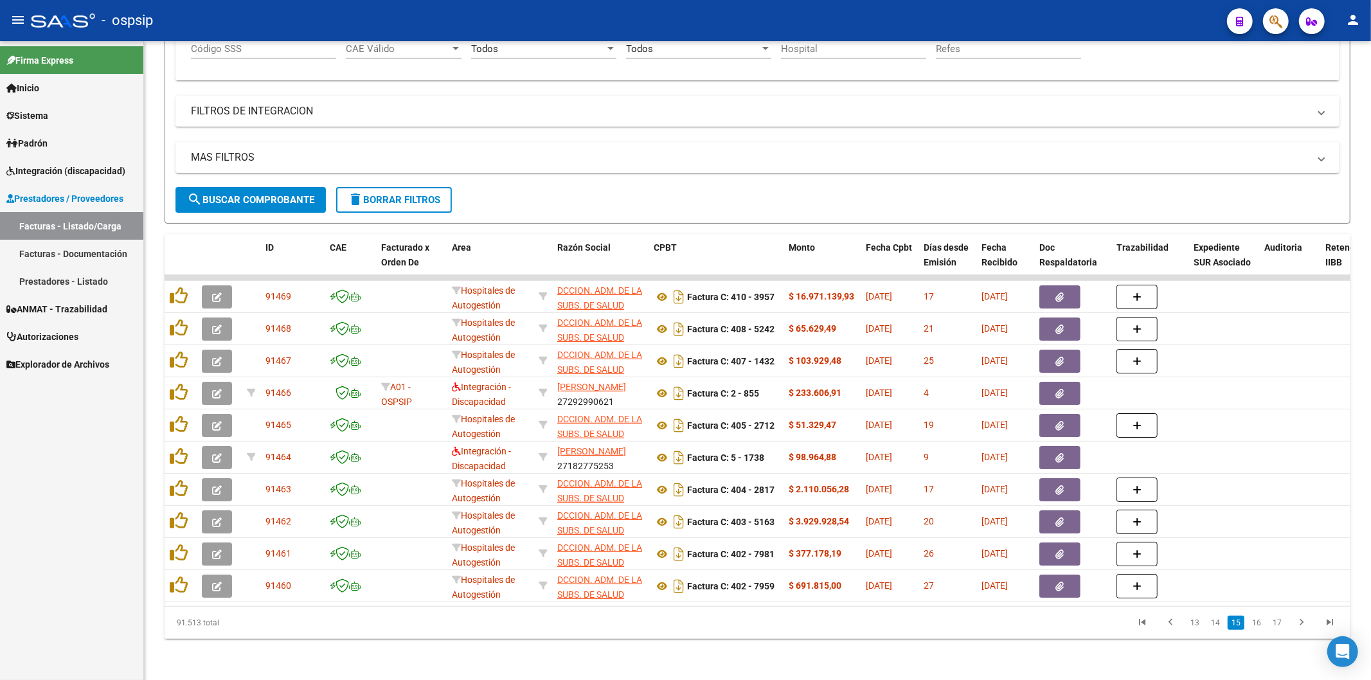
click at [1258, 624] on link "16" at bounding box center [1257, 623] width 17 height 14
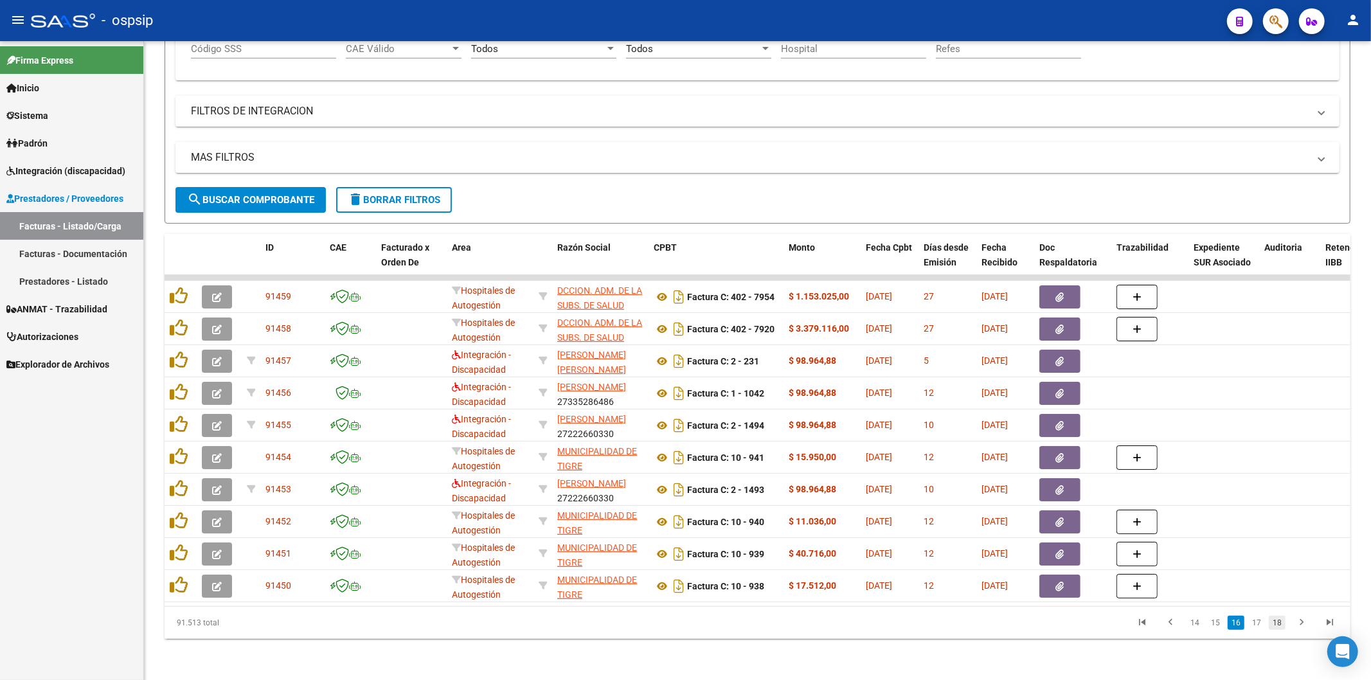
click at [1277, 625] on link "18" at bounding box center [1277, 623] width 17 height 14
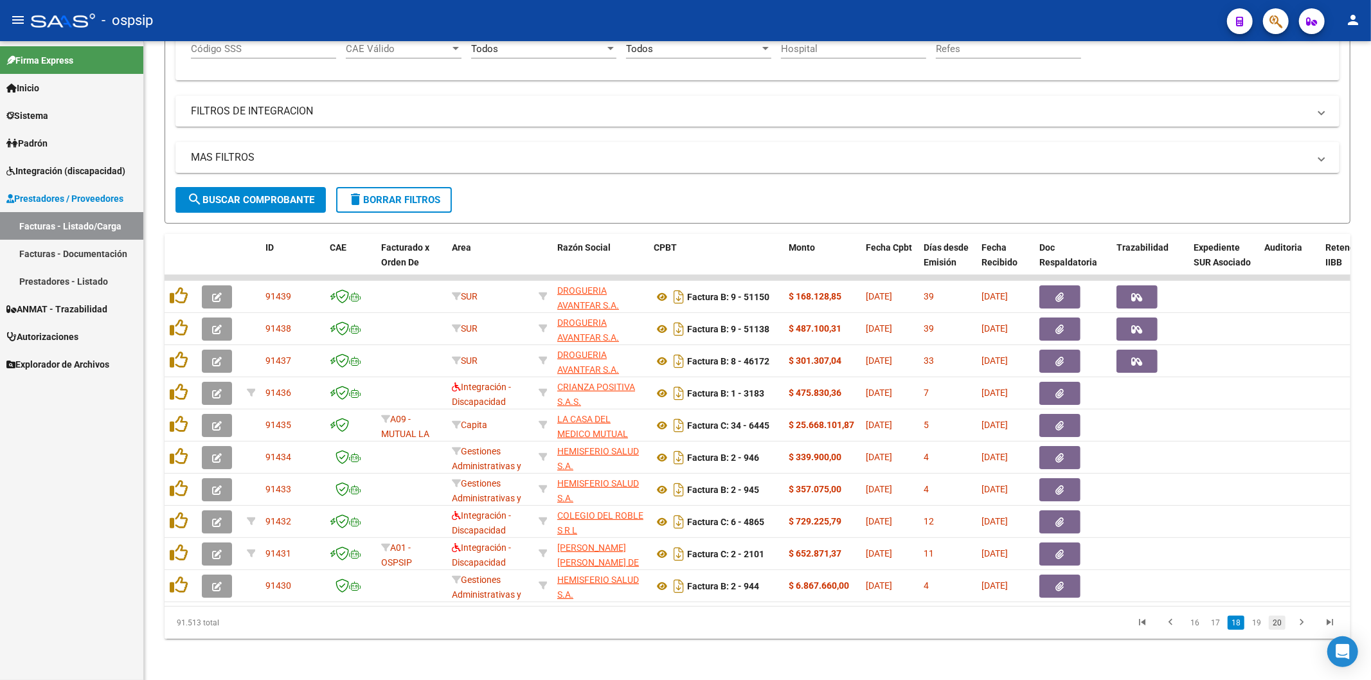
click at [1281, 622] on link "20" at bounding box center [1277, 623] width 17 height 14
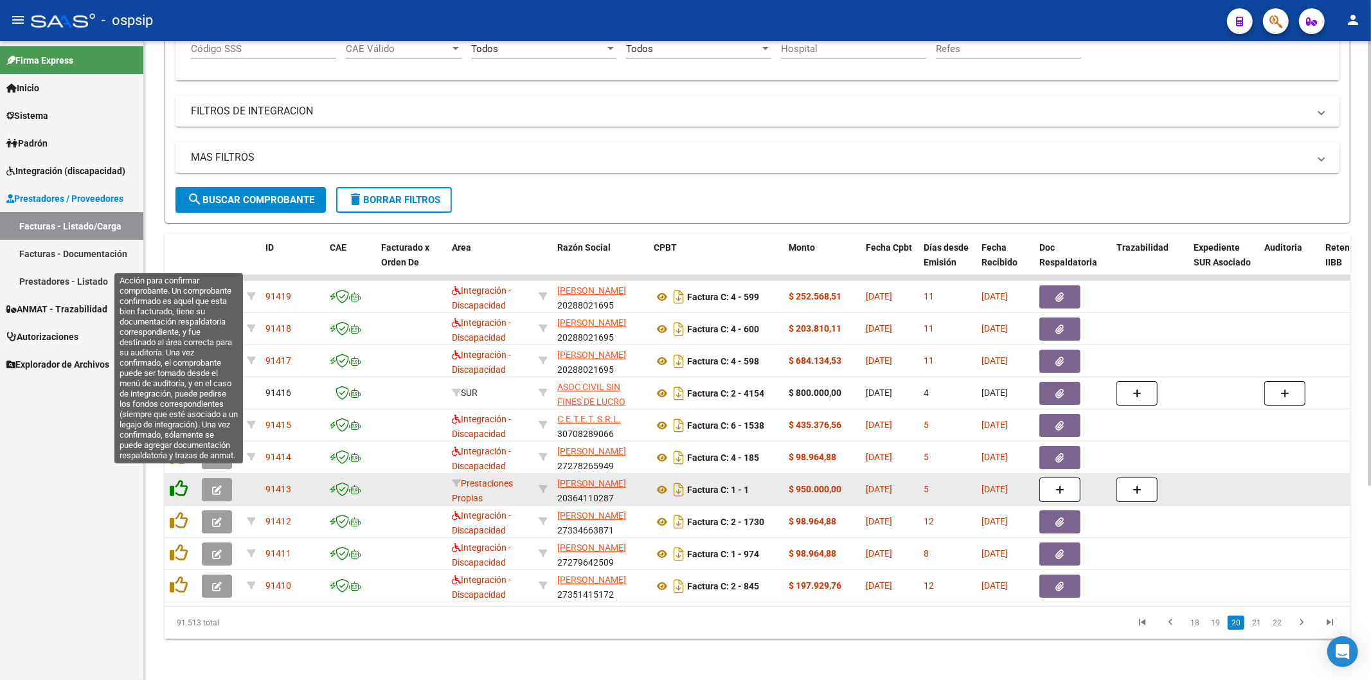
click at [179, 482] on icon at bounding box center [179, 489] width 18 height 18
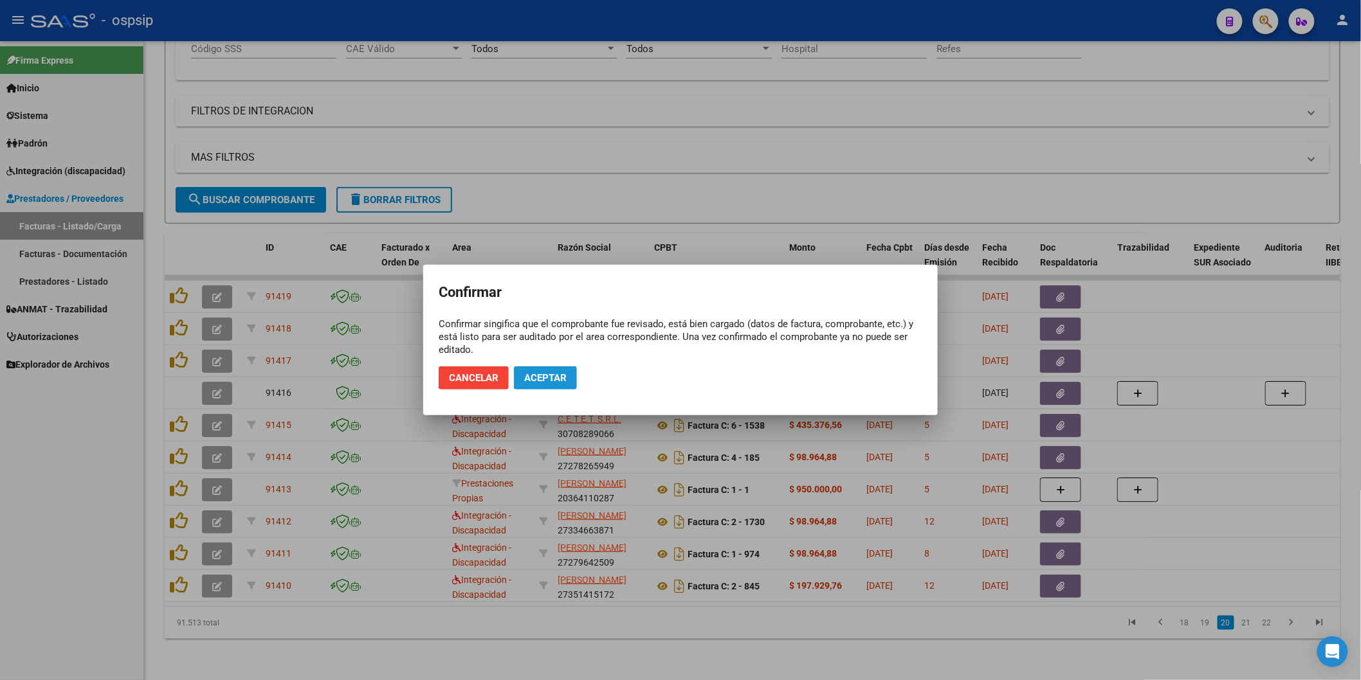
click at [552, 374] on span "Aceptar" at bounding box center [545, 378] width 42 height 12
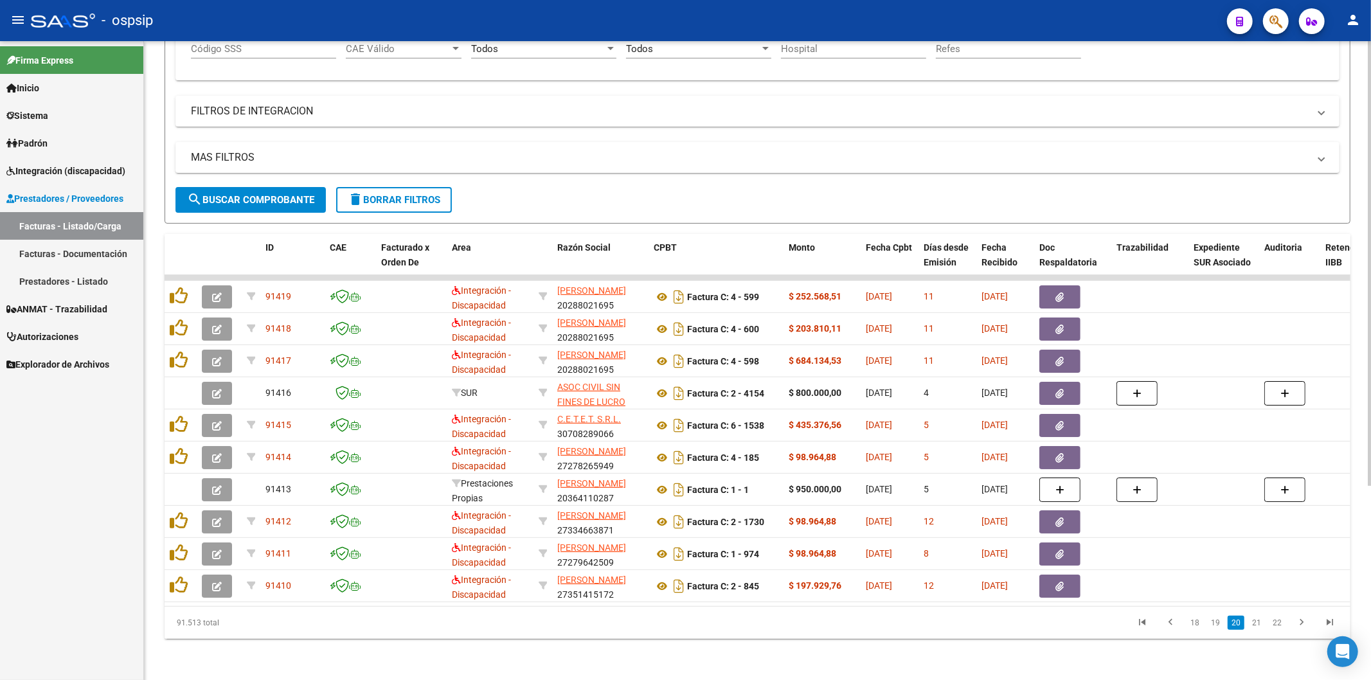
scroll to position [65, 0]
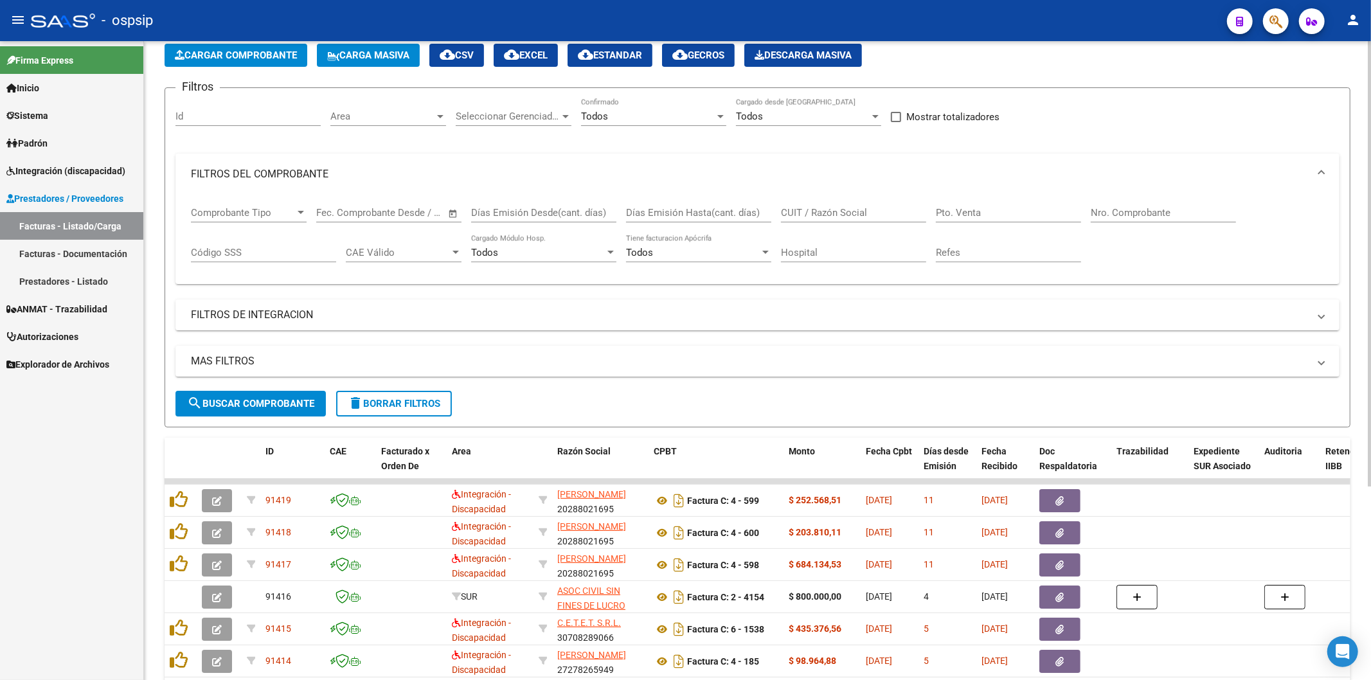
click at [1148, 213] on input "Nro. Comprobante" at bounding box center [1163, 213] width 145 height 12
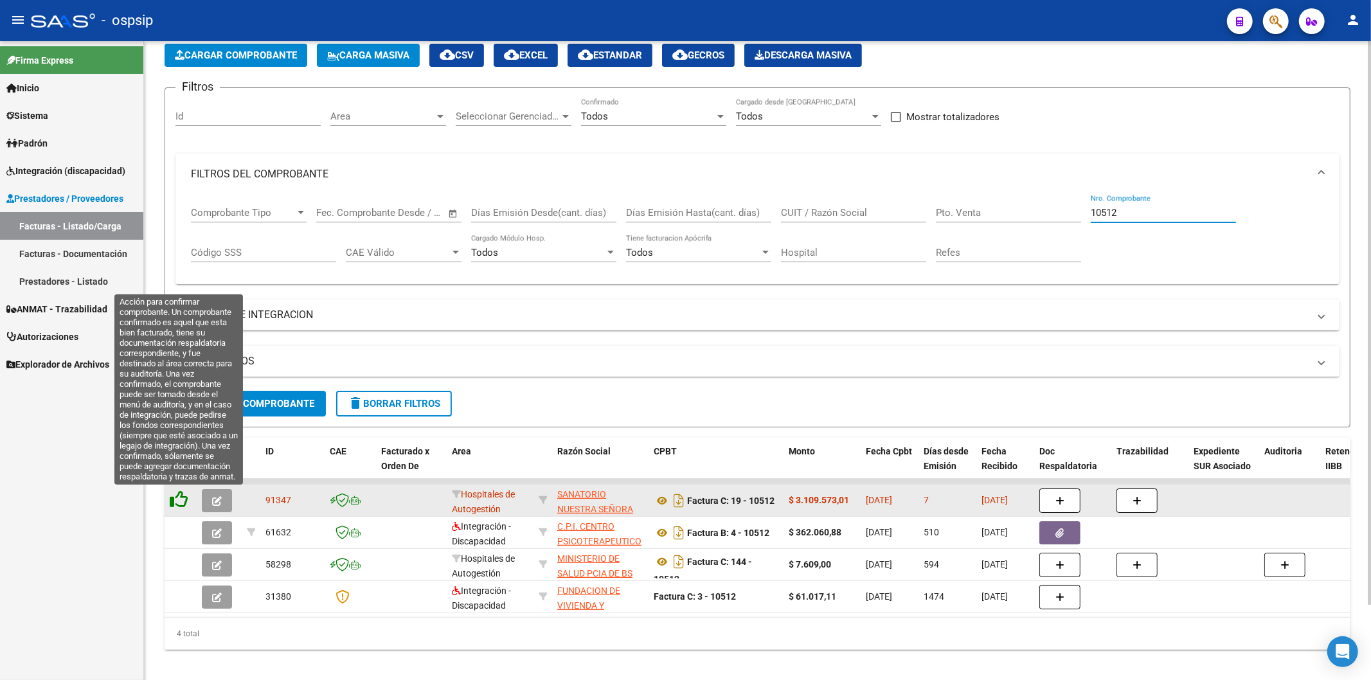
click at [174, 499] on icon at bounding box center [179, 500] width 18 height 18
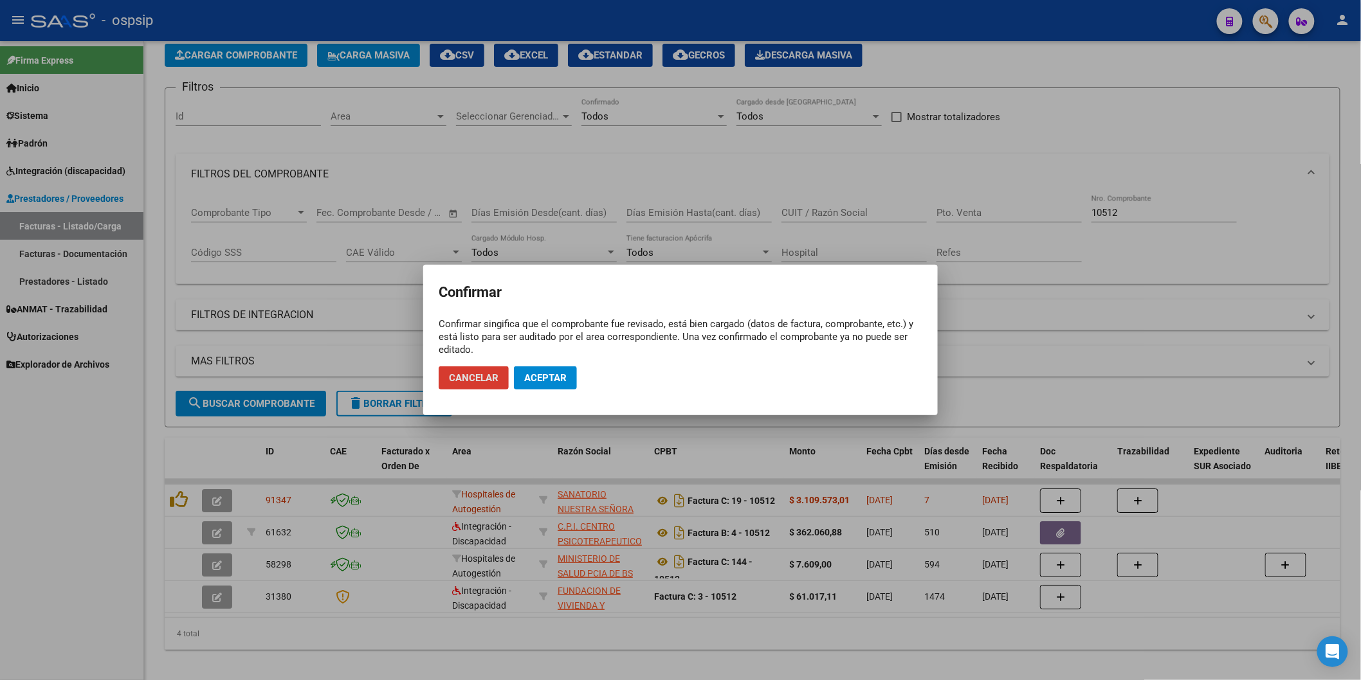
click at [536, 376] on span "Aceptar" at bounding box center [545, 378] width 42 height 12
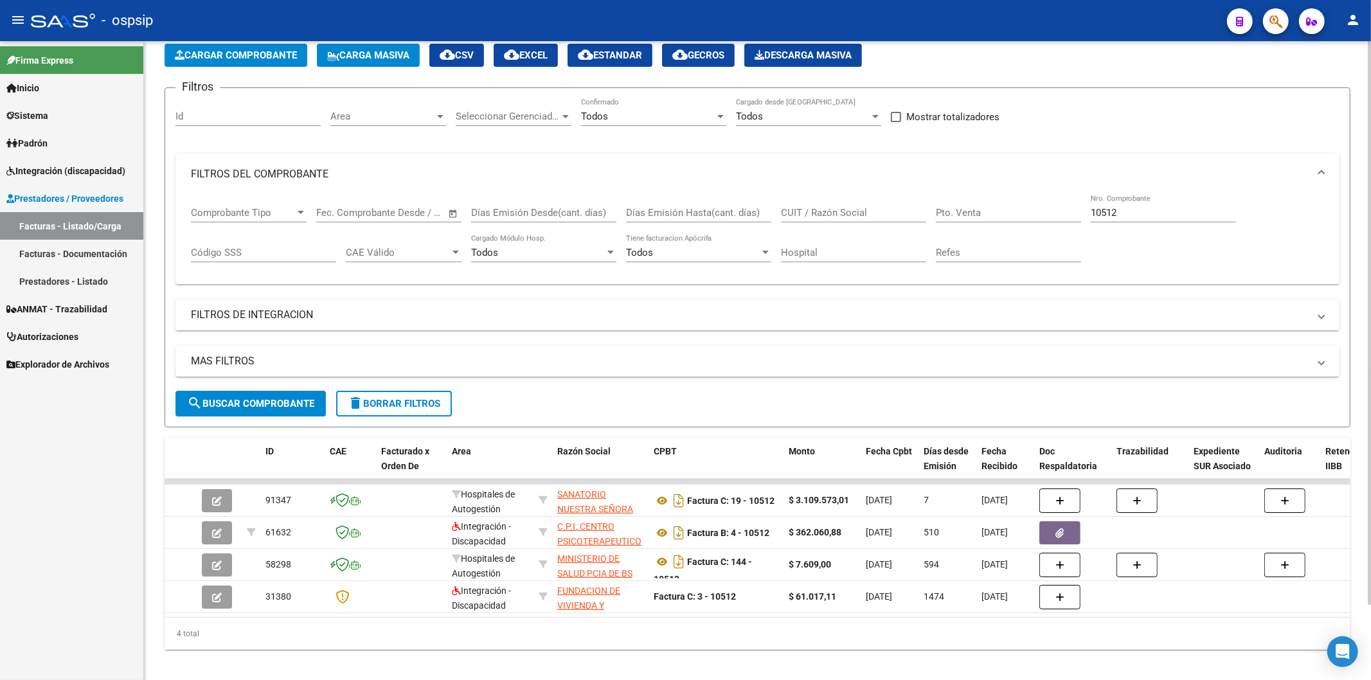
click at [1161, 207] on input "10512" at bounding box center [1163, 213] width 145 height 12
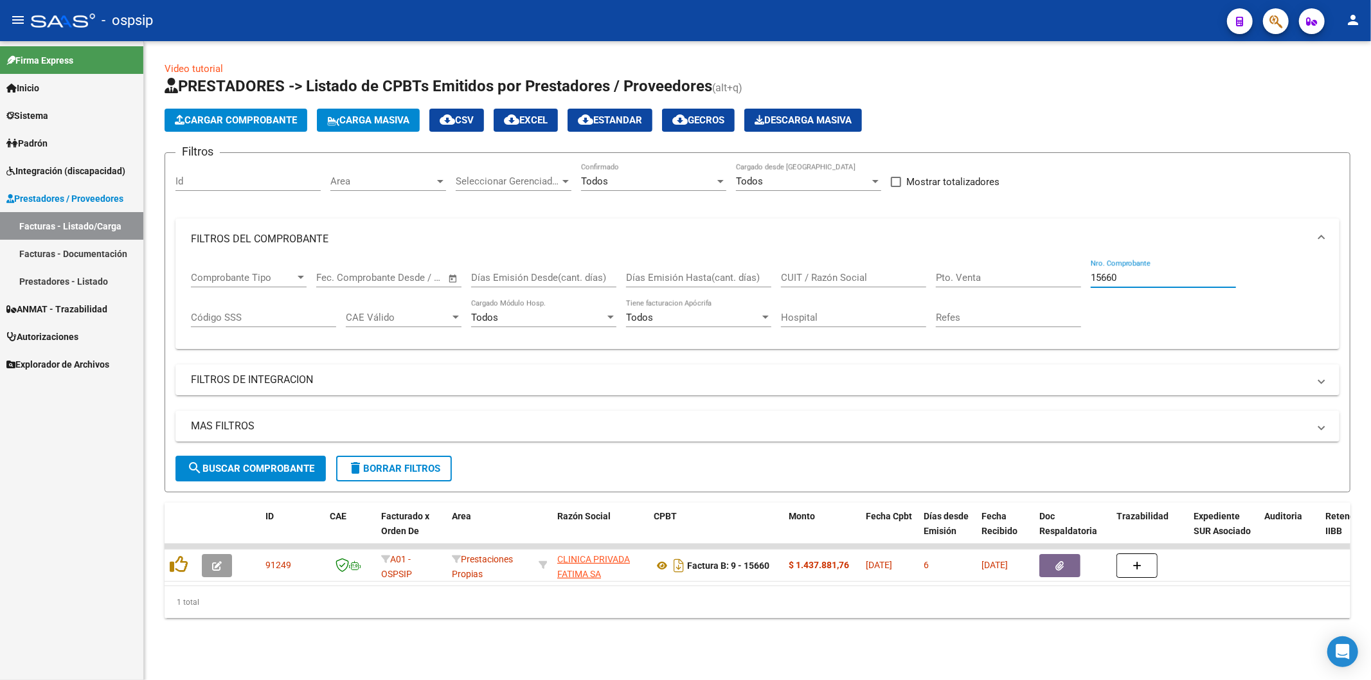
scroll to position [0, 0]
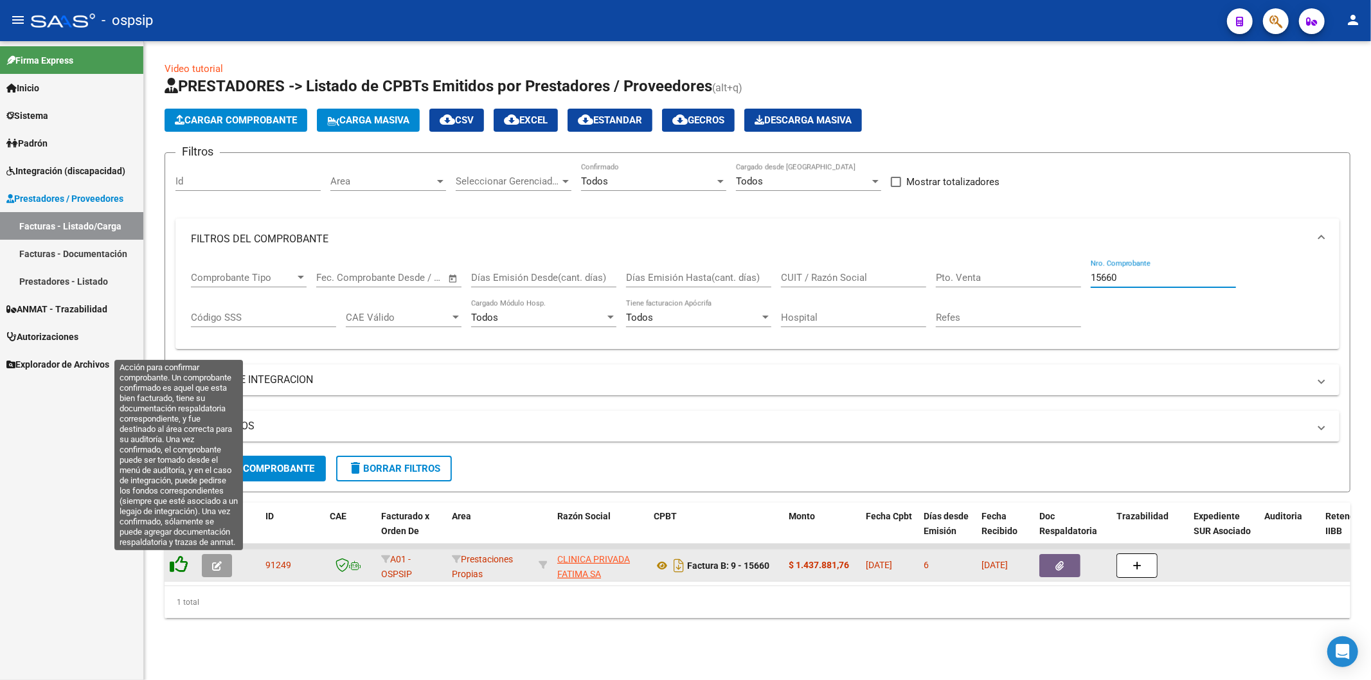
click at [185, 563] on icon at bounding box center [179, 565] width 18 height 18
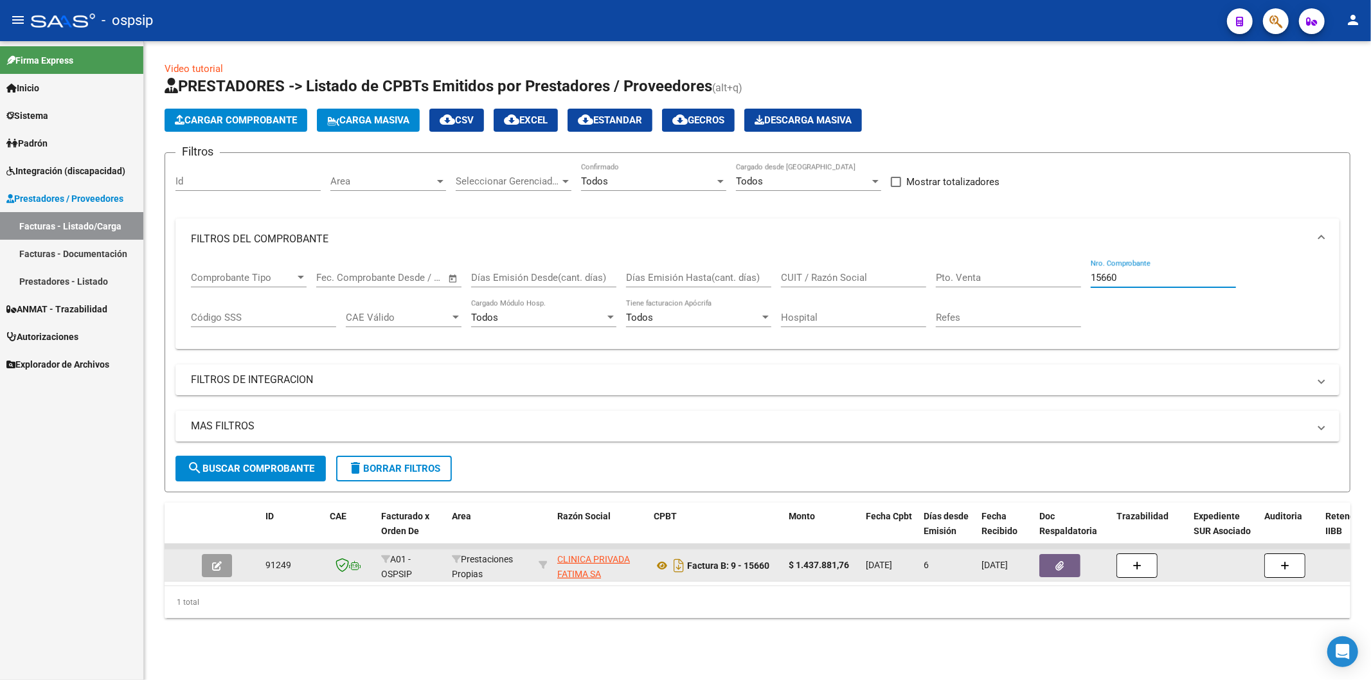
click at [1145, 280] on input "15660" at bounding box center [1163, 278] width 145 height 12
type input "1"
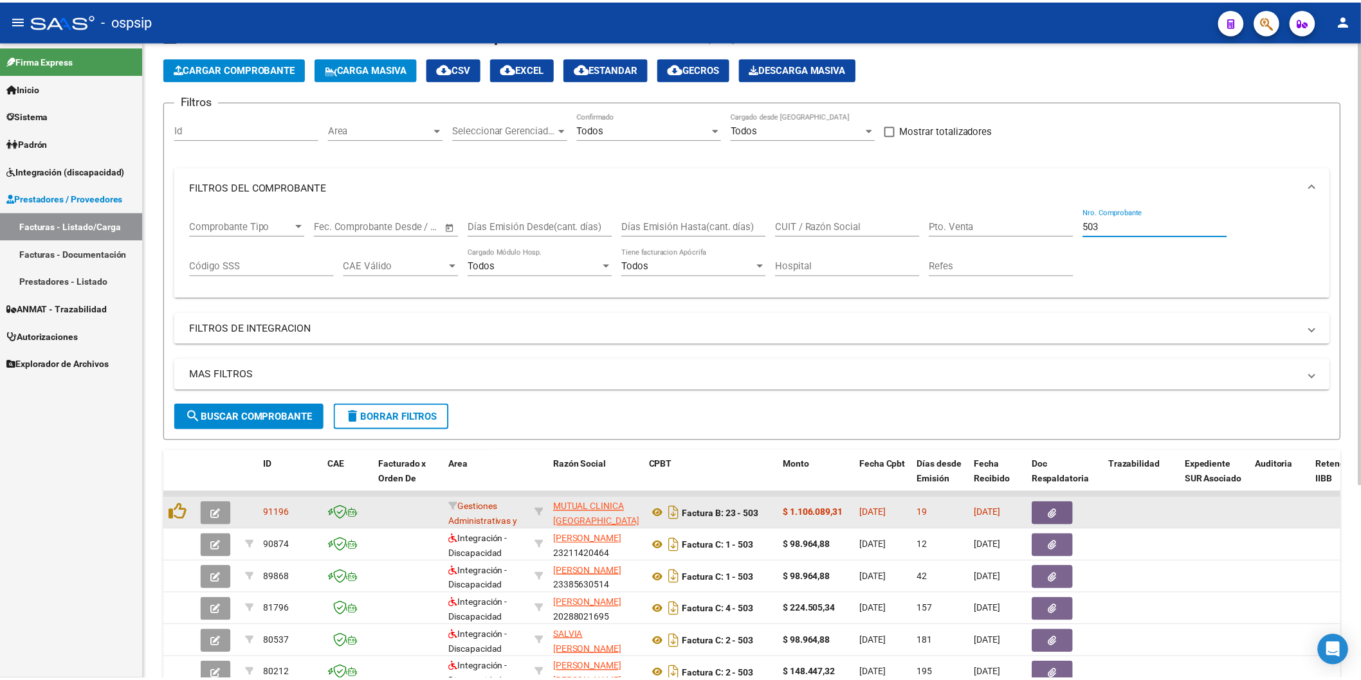
scroll to position [71, 0]
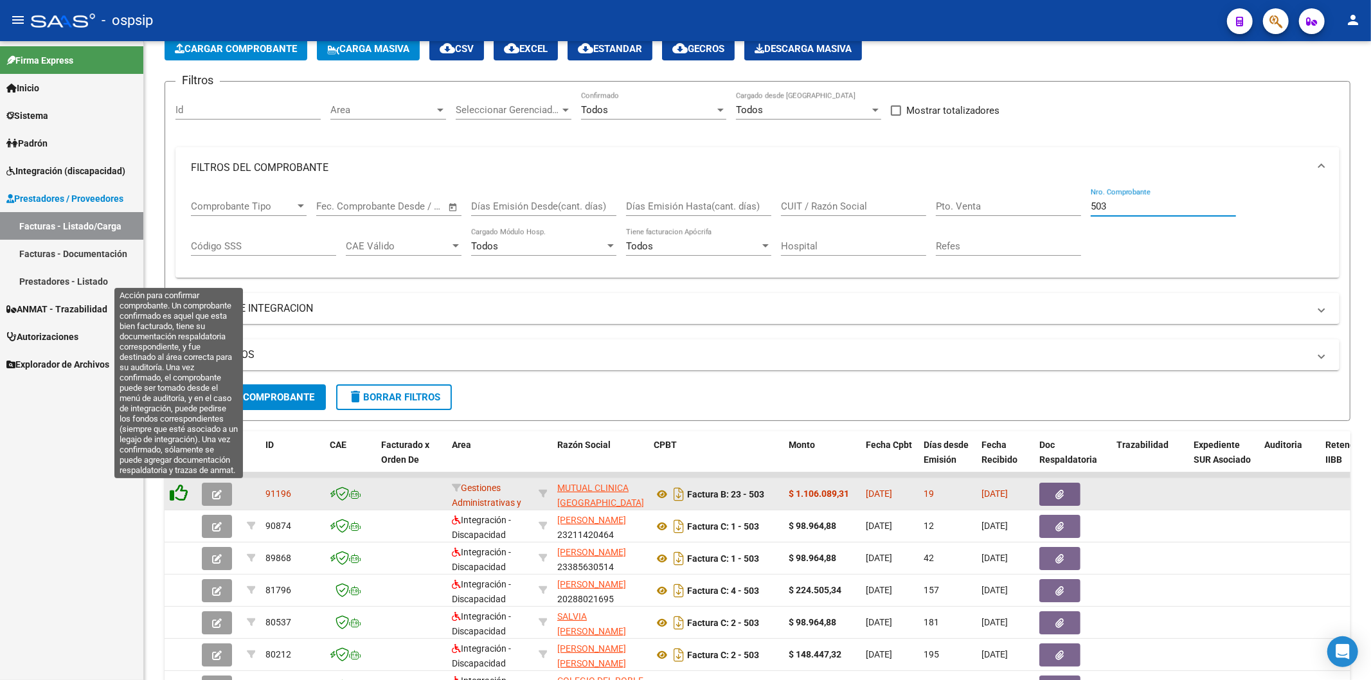
click at [181, 496] on icon at bounding box center [179, 493] width 18 height 18
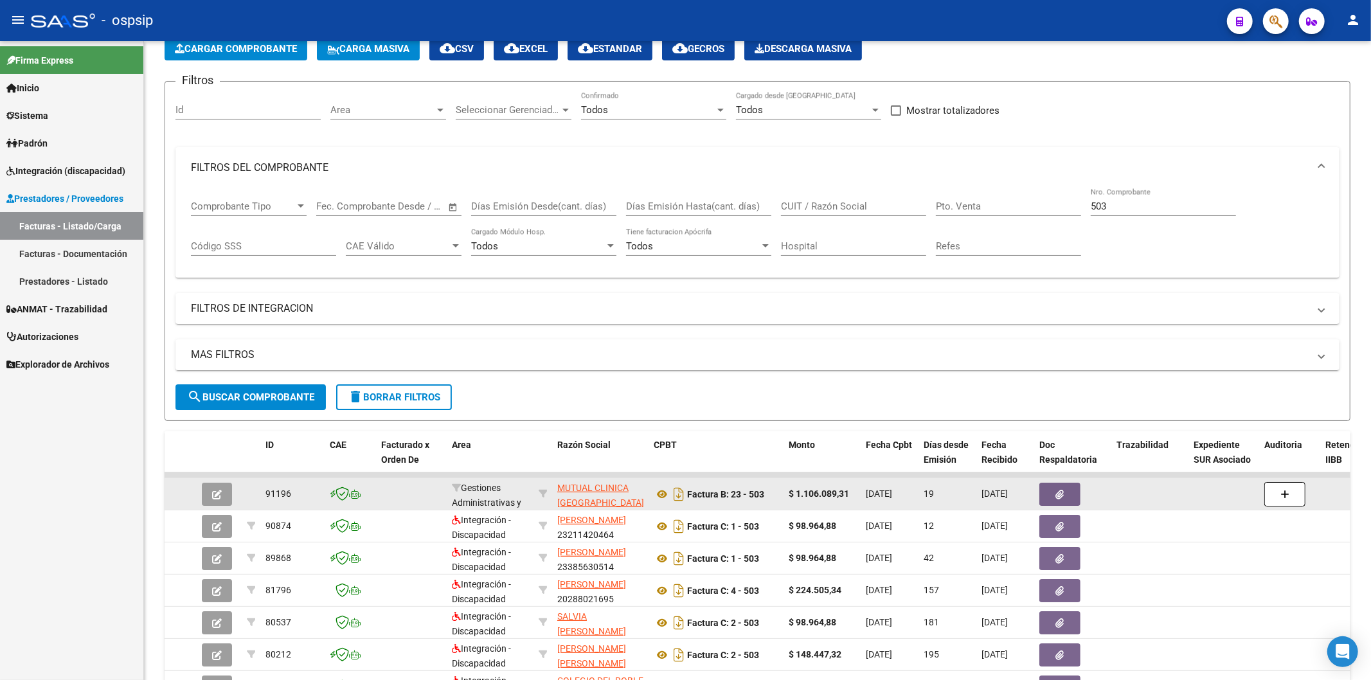
click at [1062, 492] on icon "button" at bounding box center [1060, 495] width 8 height 10
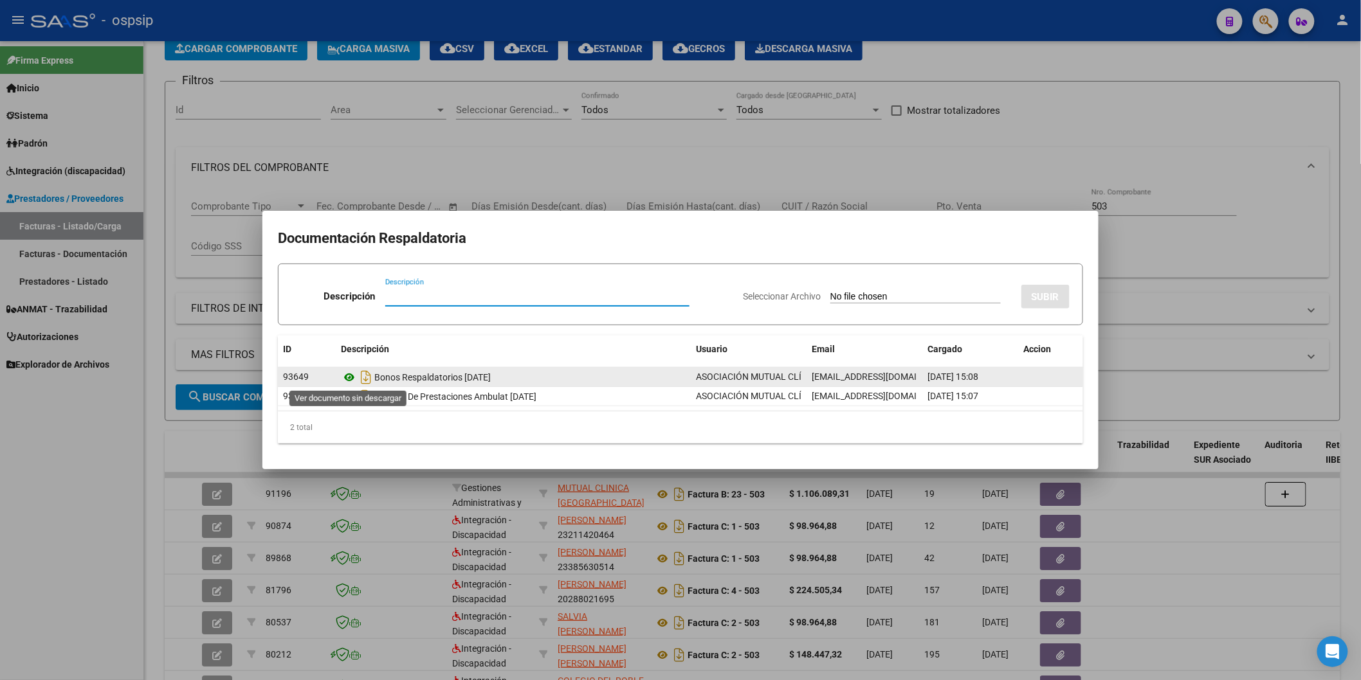
click at [351, 377] on icon at bounding box center [349, 377] width 17 height 15
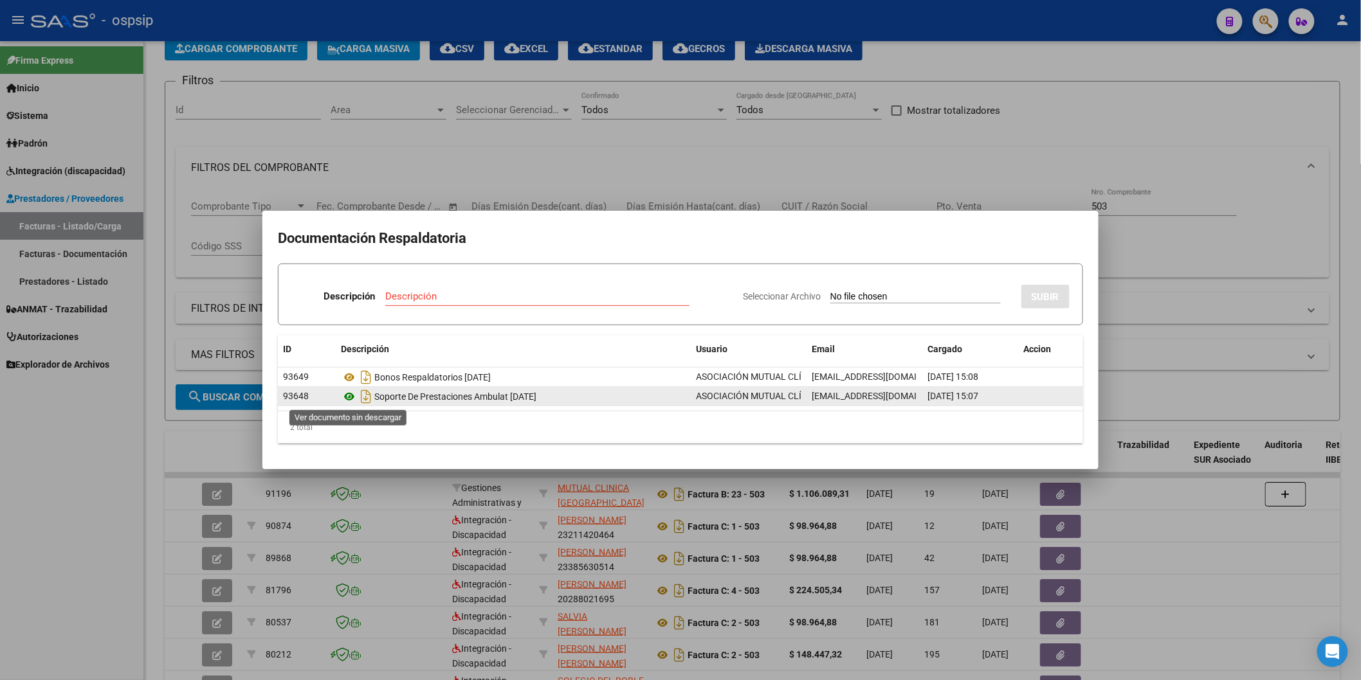
click at [349, 395] on icon at bounding box center [349, 396] width 17 height 15
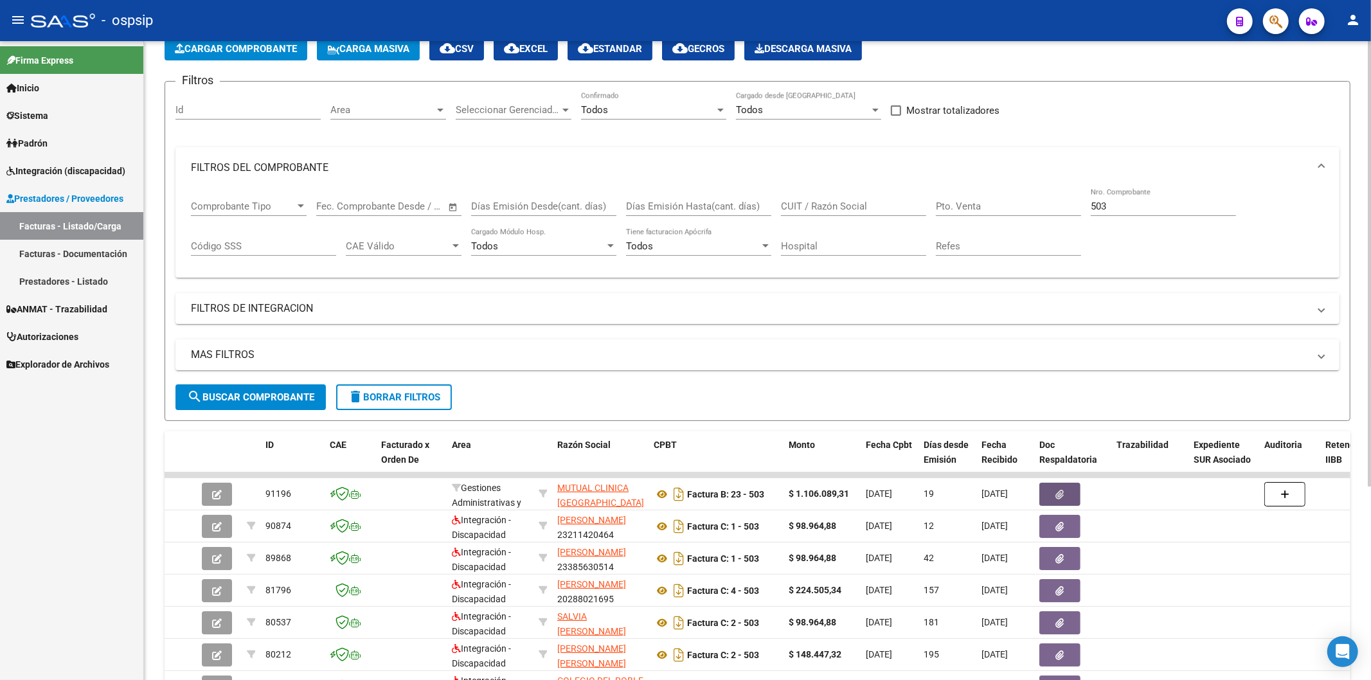
click at [1152, 207] on input "503" at bounding box center [1163, 207] width 145 height 12
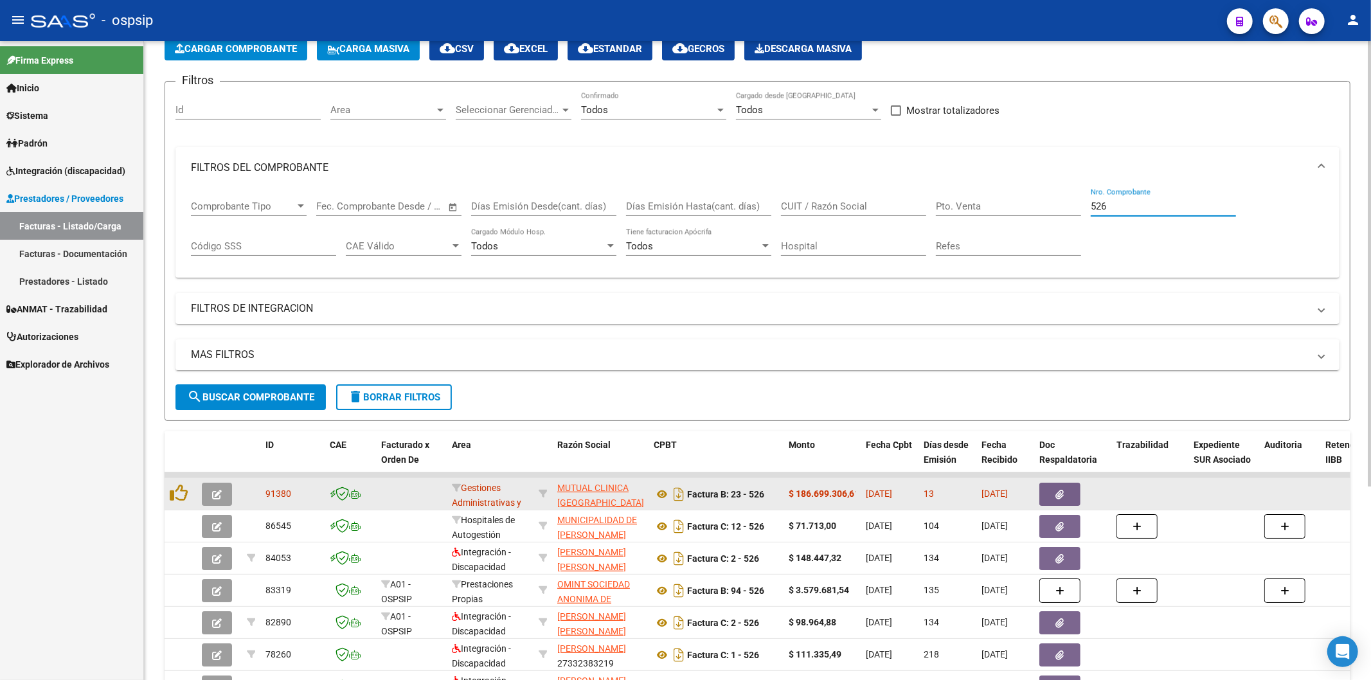
type input "526"
click at [1065, 485] on button "button" at bounding box center [1060, 494] width 41 height 23
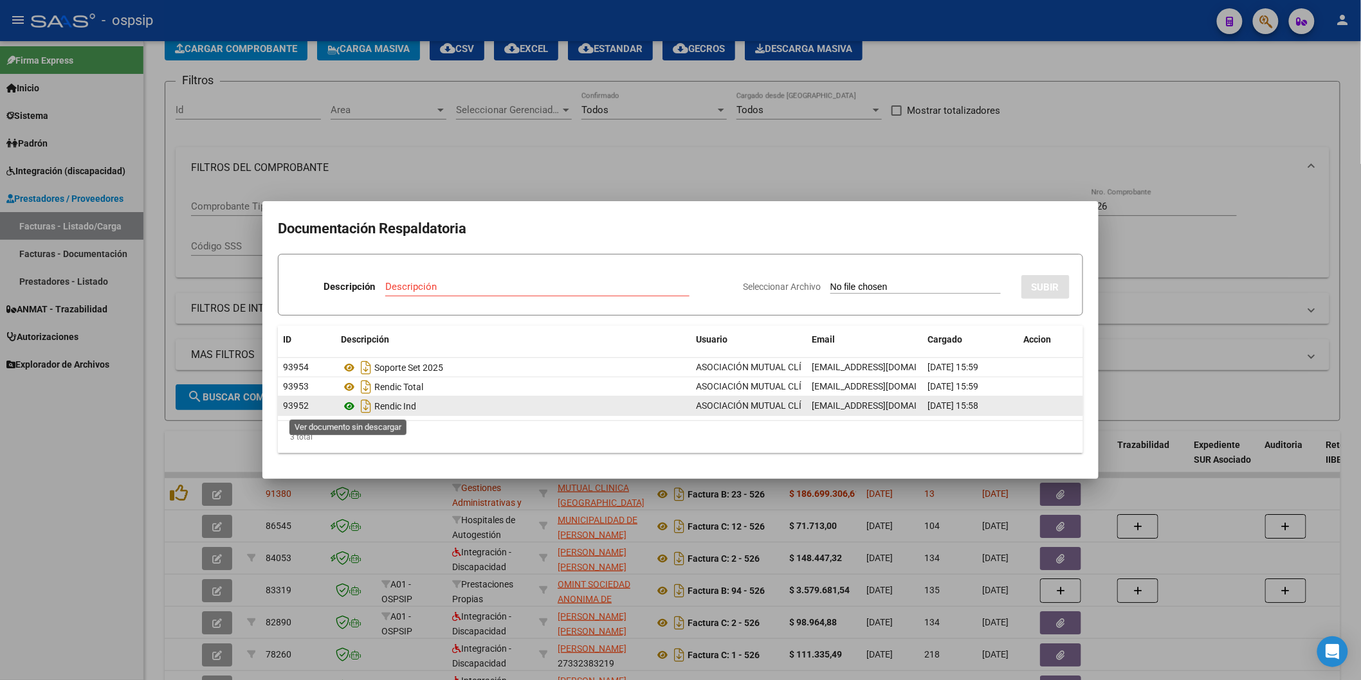
click at [348, 402] on icon at bounding box center [349, 406] width 17 height 15
